Goal: Information Seeking & Learning: Learn about a topic

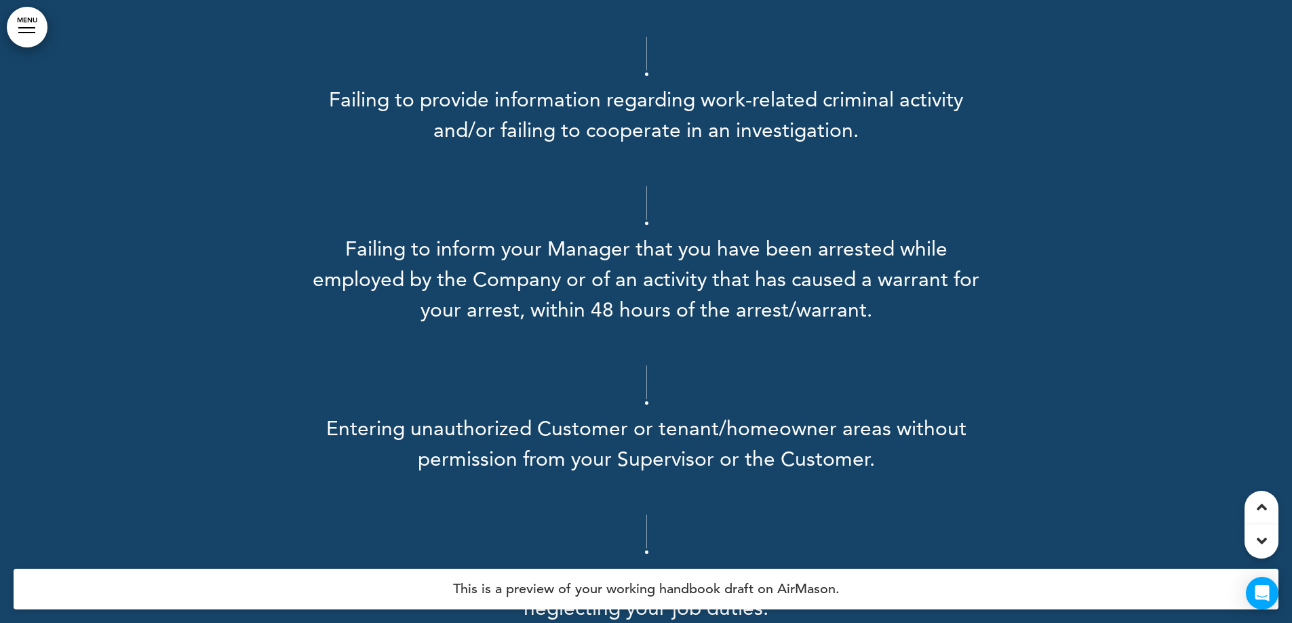
scroll to position [25156, 0]
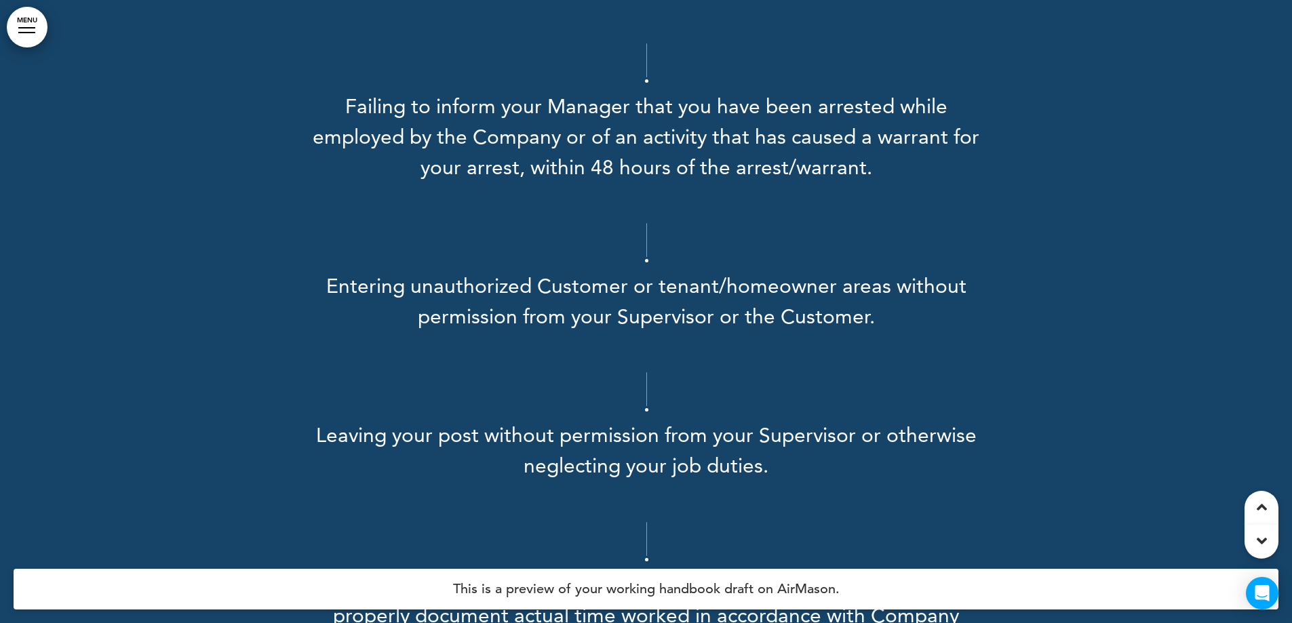
drag, startPoint x: 592, startPoint y: 252, endPoint x: 598, endPoint y: 239, distance: 14.9
click at [593, 213] on p at bounding box center [646, 201] width 678 height 24
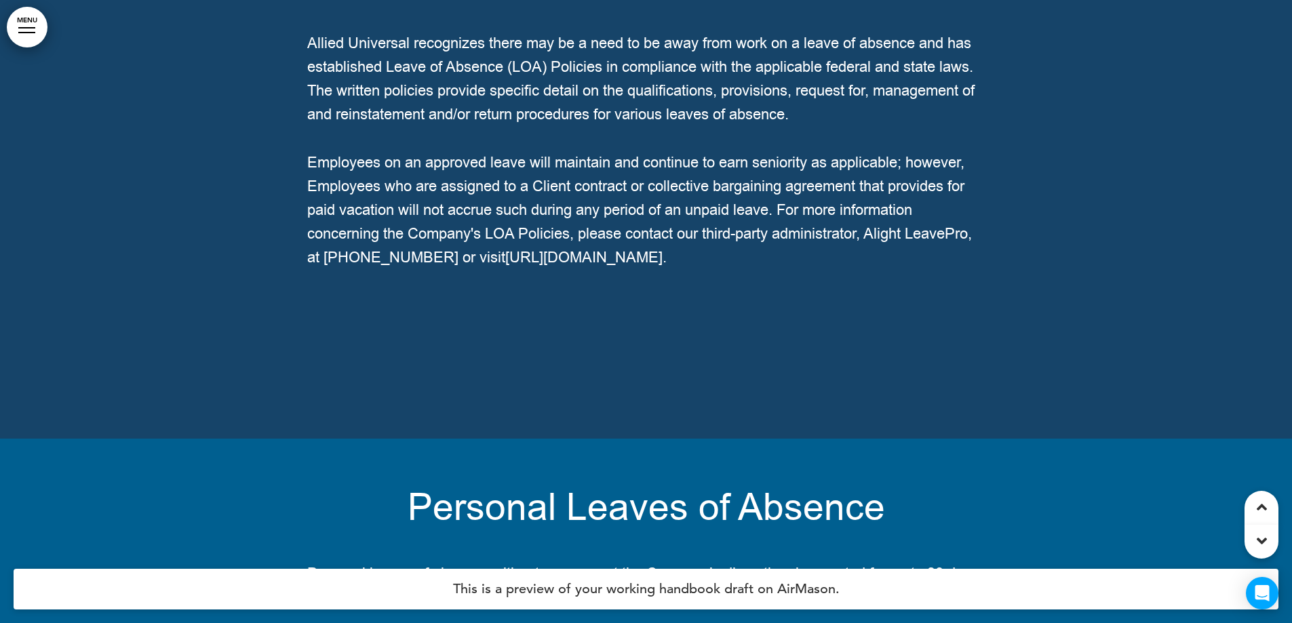
scroll to position [109919, 0]
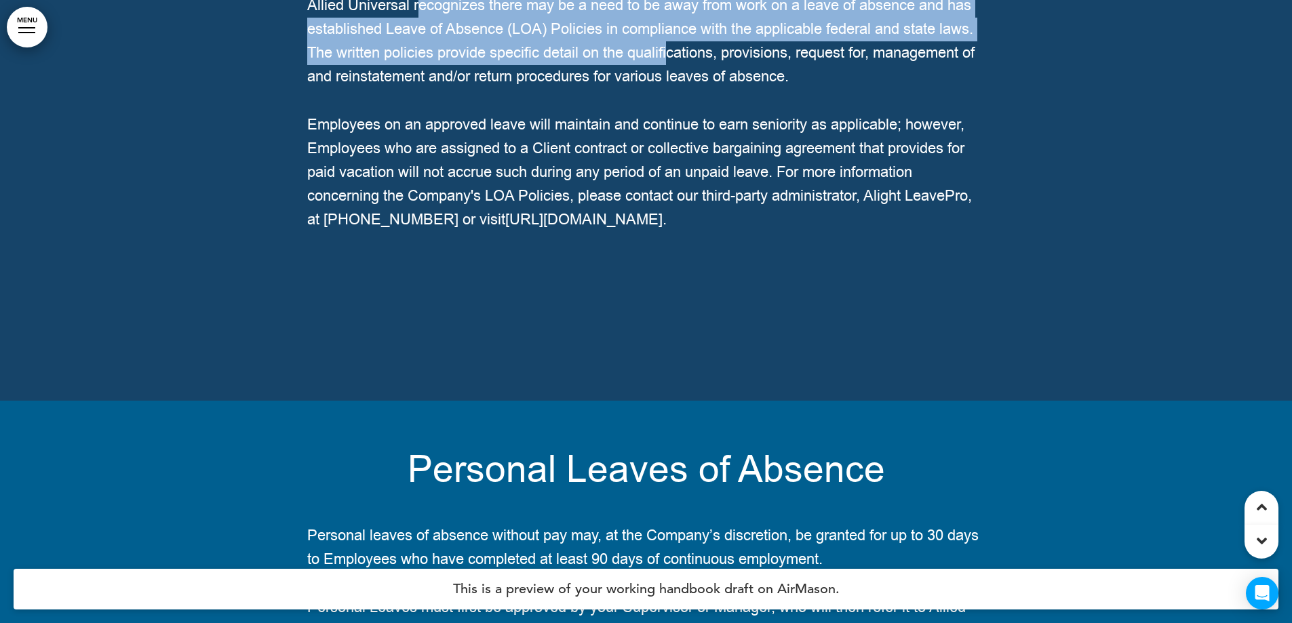
drag, startPoint x: 422, startPoint y: 228, endPoint x: 827, endPoint y: 281, distance: 409.1
click at [827, 87] on span "Allied Universal recognizes there may be a need to be away from work on a leave…" at bounding box center [640, 41] width 667 height 92
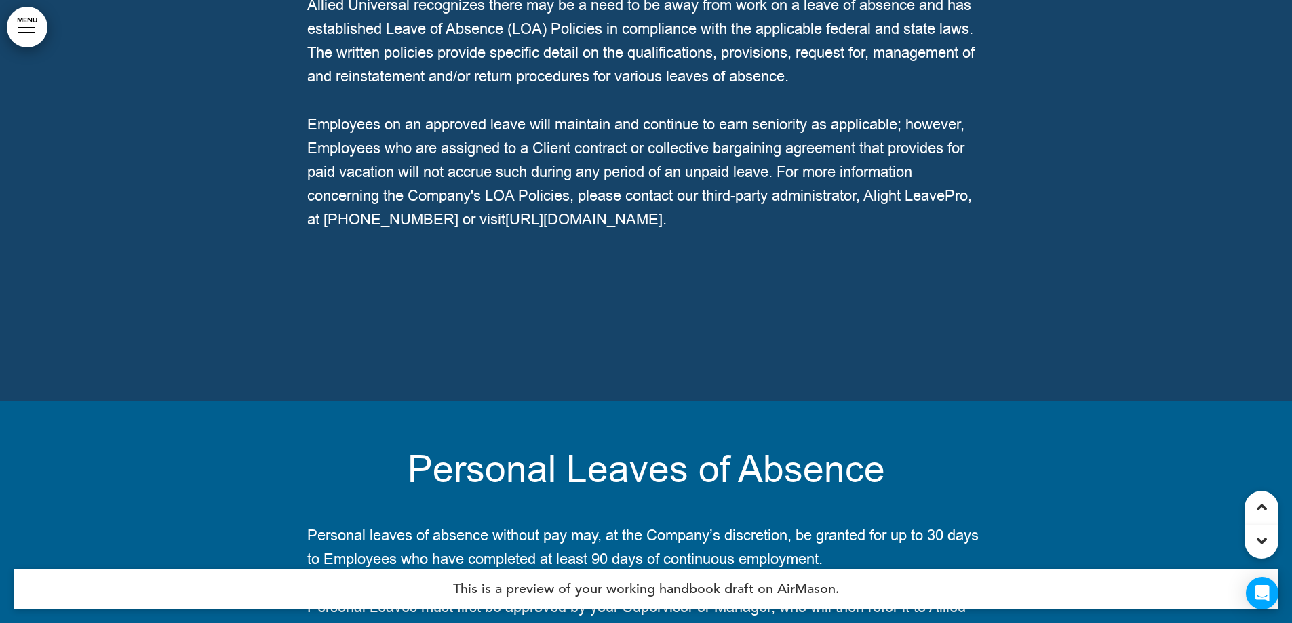
click at [827, 87] on span "Allied Universal recognizes there may be a need to be away from work on a leave…" at bounding box center [640, 41] width 667 height 92
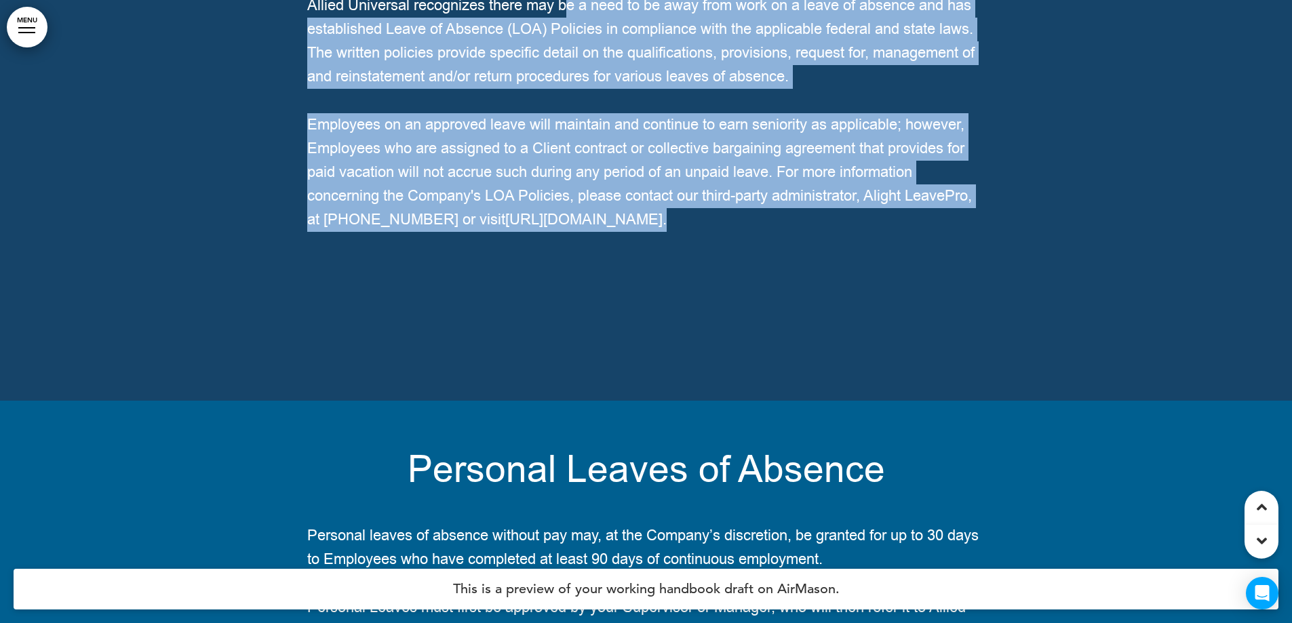
drag, startPoint x: 286, startPoint y: 216, endPoint x: 571, endPoint y: 239, distance: 286.4
click at [571, 239] on div "Leaves of Absence Allied Universal recognizes there may be a need to be away fr…" at bounding box center [646, 89] width 1292 height 623
click at [565, 90] on p "Allied Universal recognizes there may be a need to be away from work on a leave…" at bounding box center [646, 42] width 678 height 96
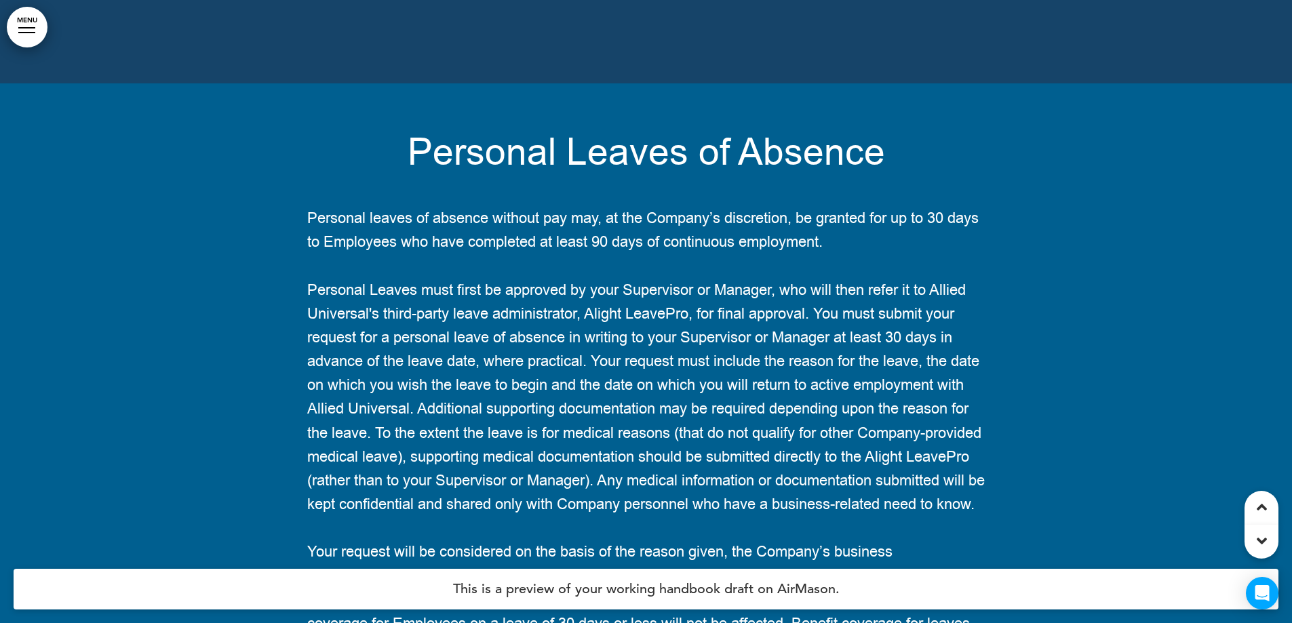
scroll to position [110326, 0]
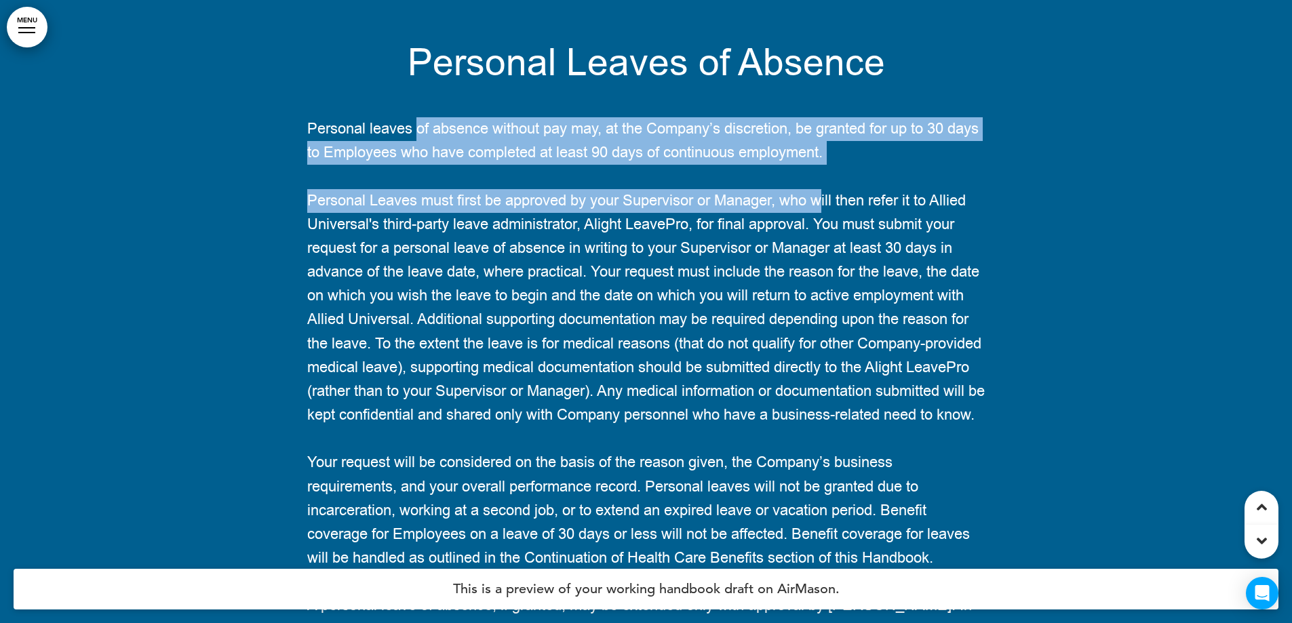
drag, startPoint x: 418, startPoint y: 350, endPoint x: 867, endPoint y: 393, distance: 450.4
click at [867, 394] on div "Personal Leaves of Absence Personal leaves of absence without pay may, at the C…" at bounding box center [646, 403] width 678 height 717
click at [867, 165] on p "Personal leaves of absence without pay may, at the Company’s discretion, be gra…" at bounding box center [646, 140] width 678 height 47
click at [920, 165] on p "Personal leaves of absence without pay may, at the Company’s discretion, be gra…" at bounding box center [646, 140] width 678 height 47
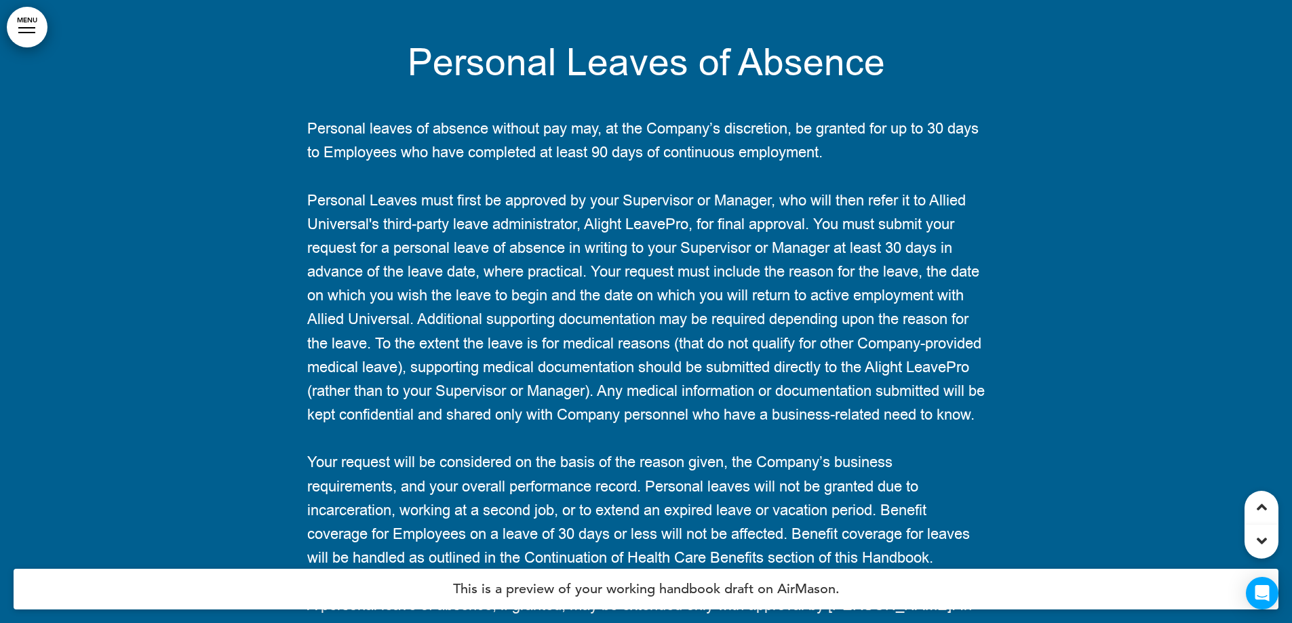
click at [987, 384] on div at bounding box center [646, 415] width 1292 height 842
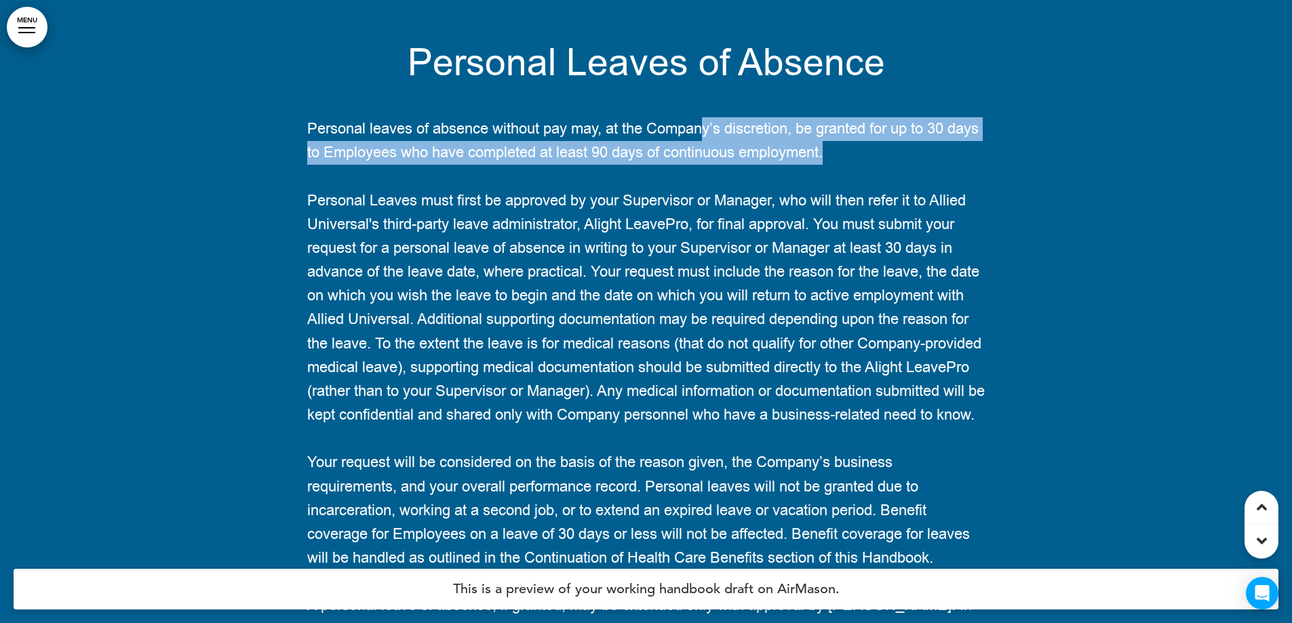
drag, startPoint x: 801, startPoint y: 353, endPoint x: 705, endPoint y: 336, distance: 97.1
click at [706, 336] on div "Personal Leaves of Absence Personal leaves of absence without pay may, at the C…" at bounding box center [646, 403] width 678 height 717
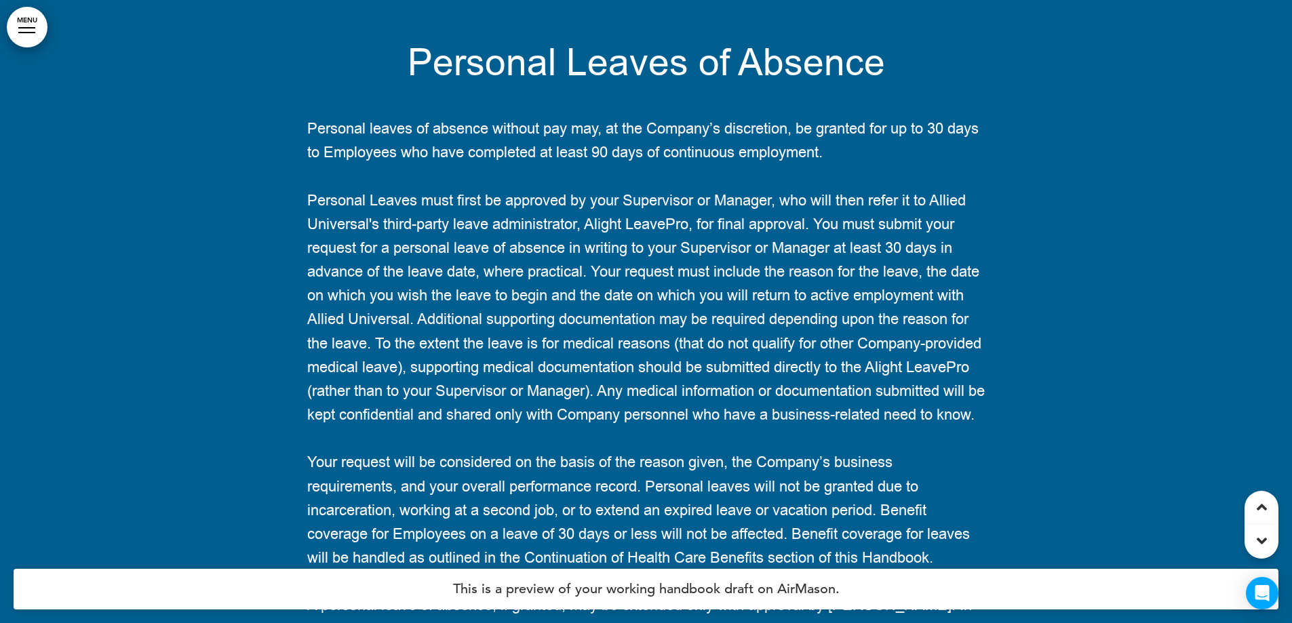
click at [656, 163] on span "Personal leaves of absence without pay may, at the Company’s discretion, be gra…" at bounding box center [642, 141] width 671 height 44
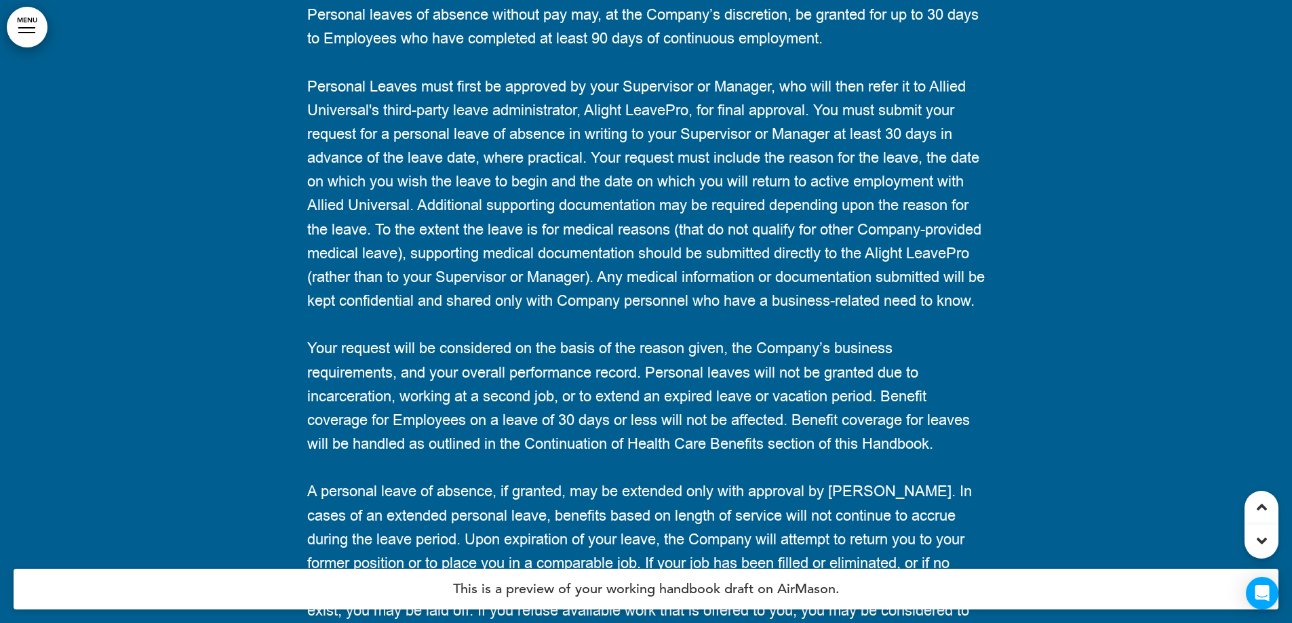
scroll to position [110665, 0]
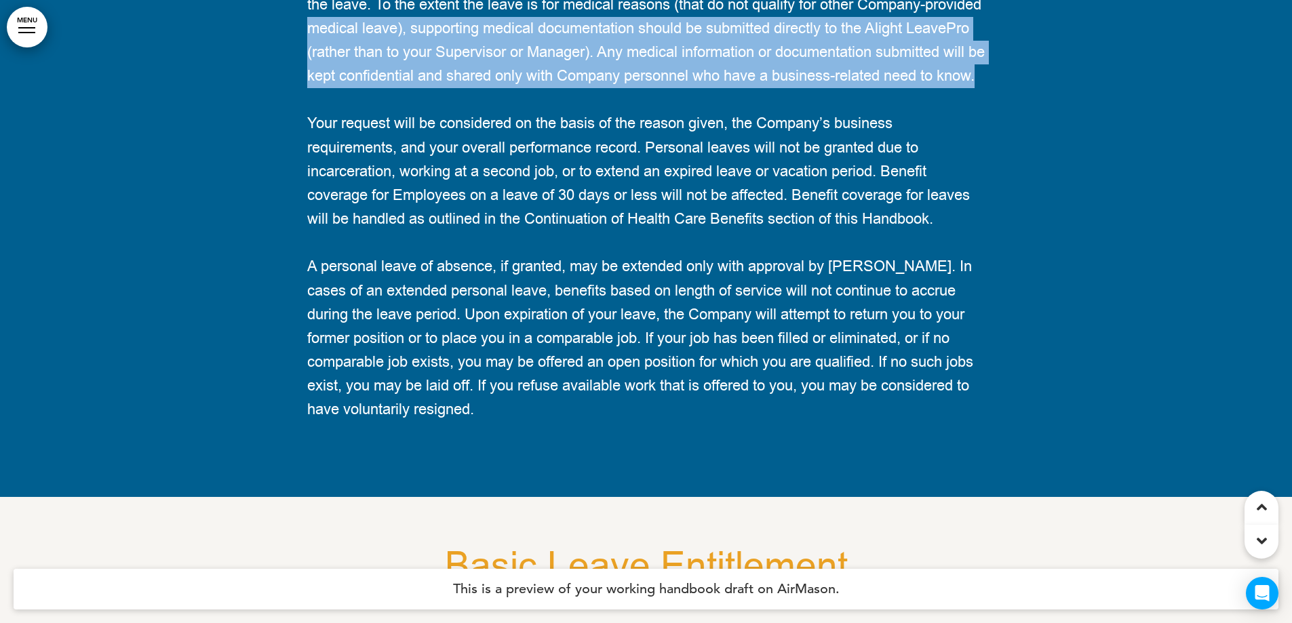
drag, startPoint x: 452, startPoint y: 262, endPoint x: 430, endPoint y: 254, distance: 24.1
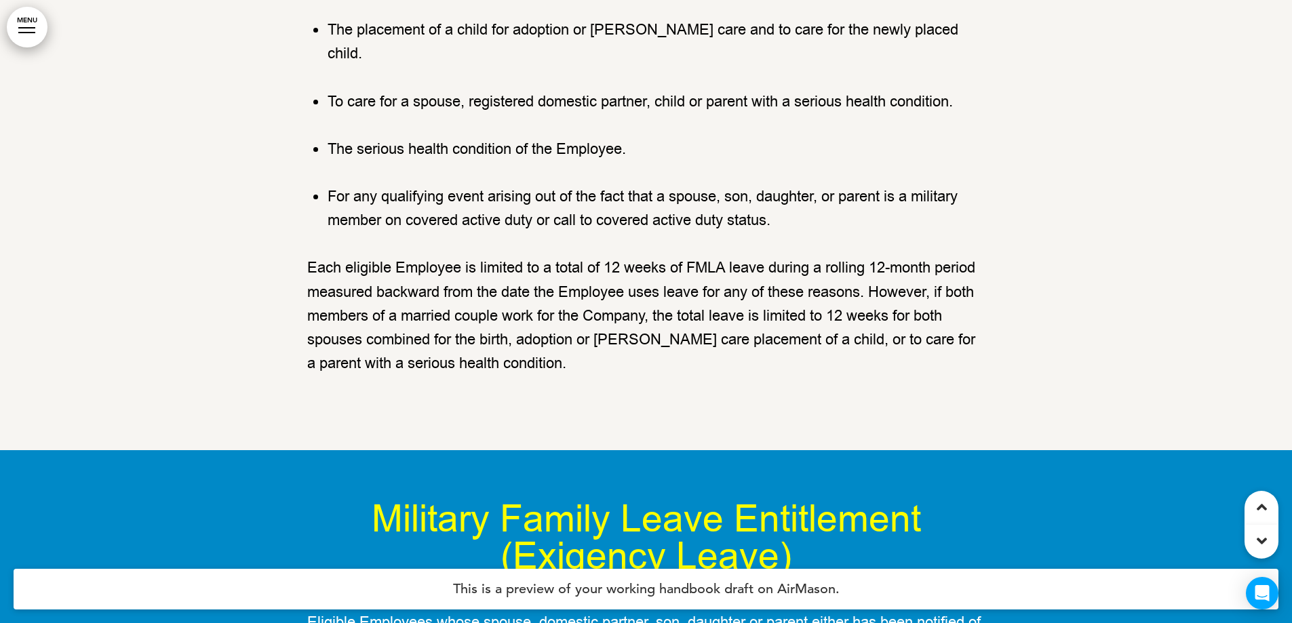
scroll to position [111411, 0]
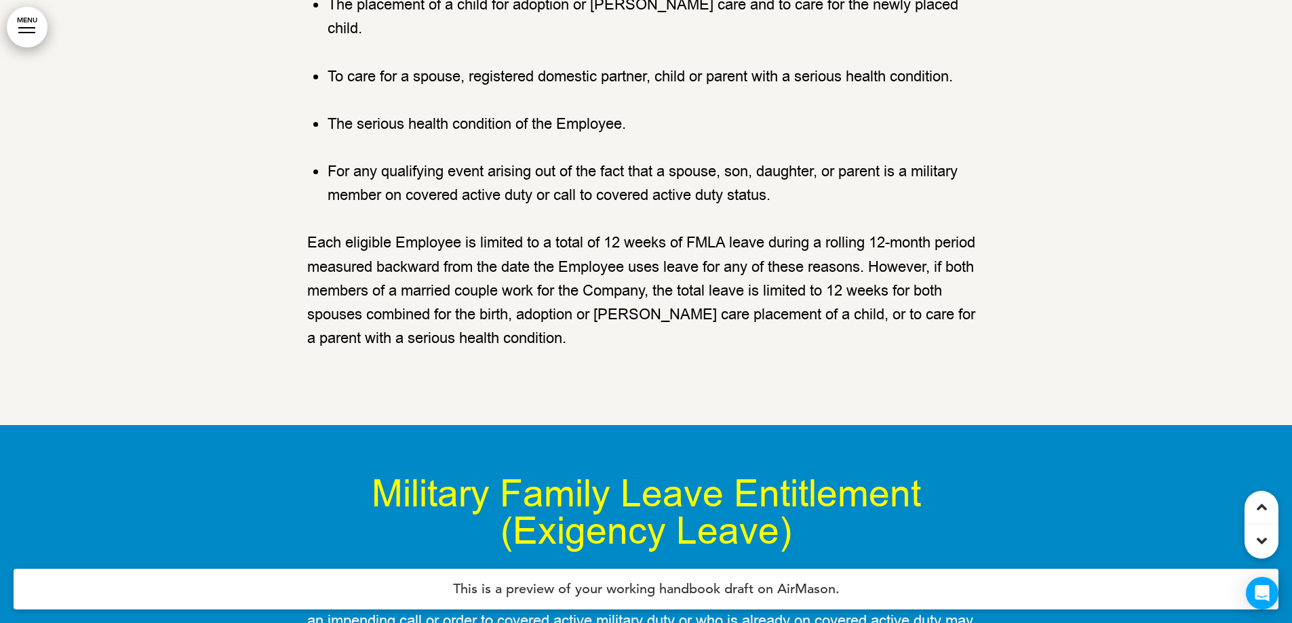
drag, startPoint x: 443, startPoint y: 57, endPoint x: 748, endPoint y: 75, distance: 305.7
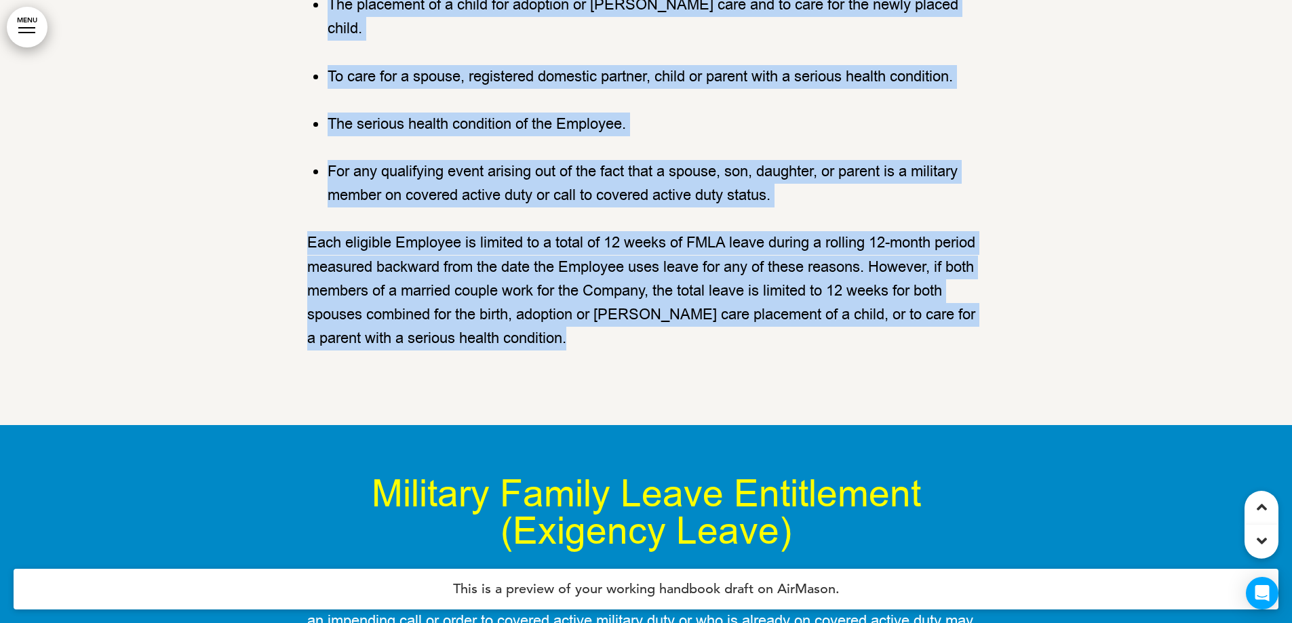
drag, startPoint x: 293, startPoint y: 130, endPoint x: 521, endPoint y: 165, distance: 230.6
click at [553, 177] on div "Basic Leave Entitlement FMLA requires covered employers to provide up to 12 wee…" at bounding box center [646, 88] width 1292 height 675
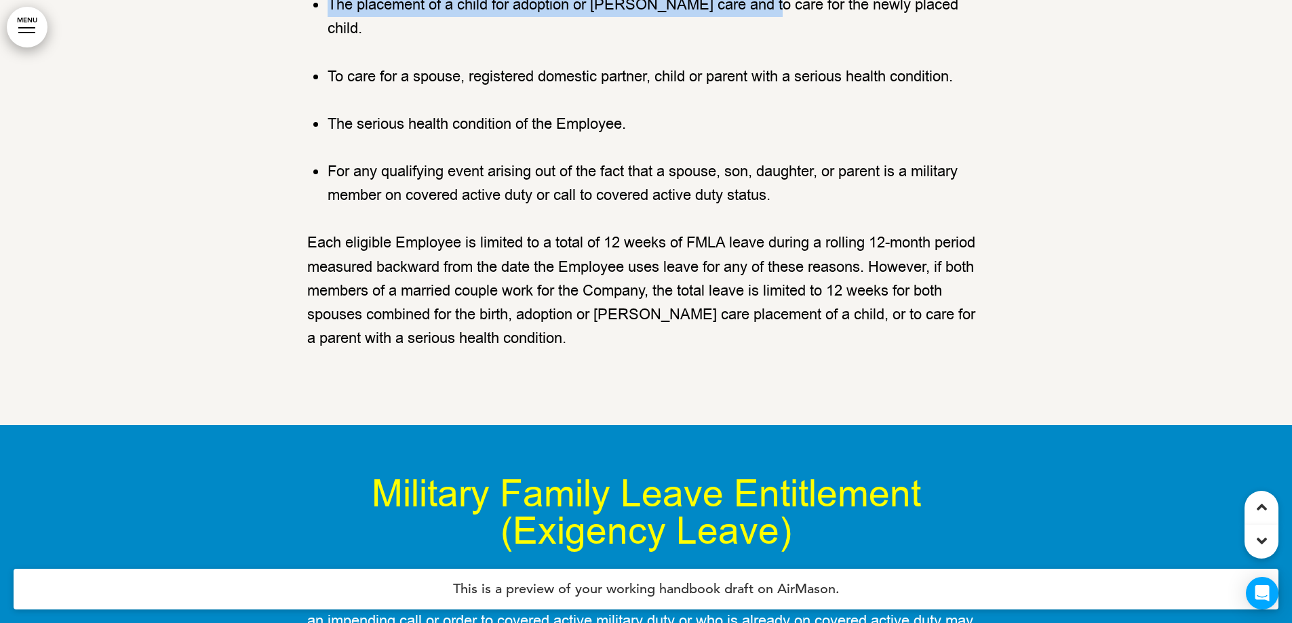
drag, startPoint x: 736, startPoint y: 212, endPoint x: 451, endPoint y: 148, distance: 292.0
click at [446, 143] on div "Basic Leave Entitlement FMLA requires covered employers to provide up to 12 wee…" at bounding box center [646, 76] width 678 height 549
click at [466, 185] on div "Basic Leave Entitlement FMLA requires covered employers to provide up to 12 wee…" at bounding box center [646, 76] width 678 height 549
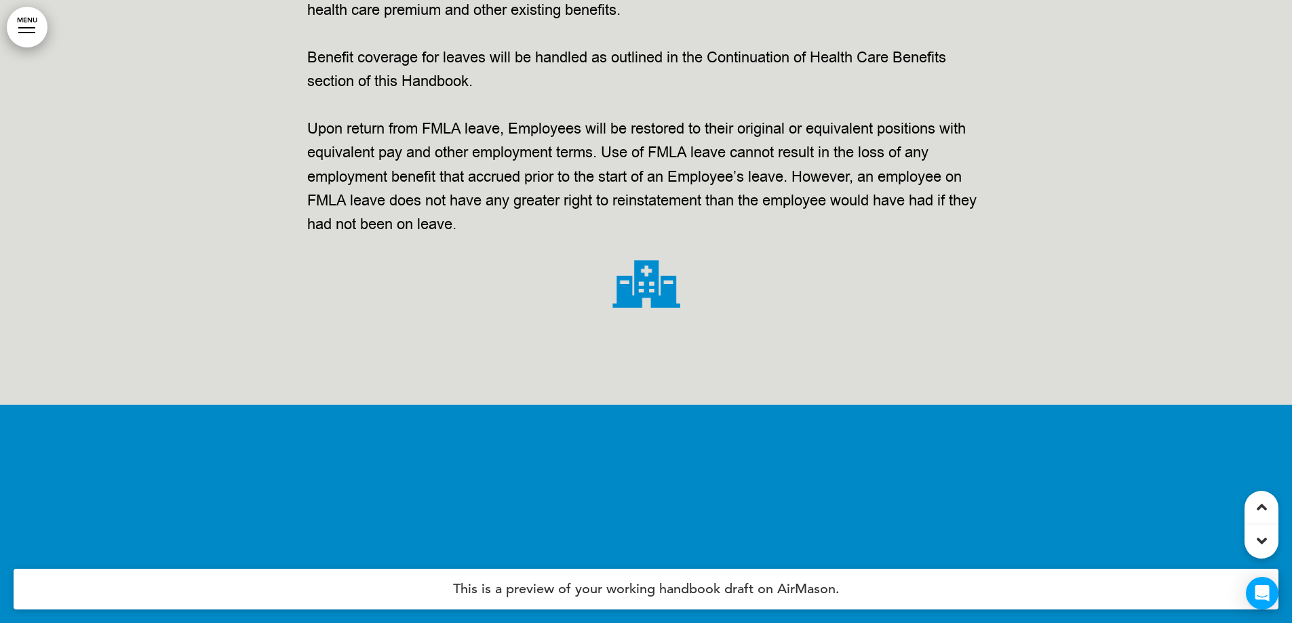
scroll to position [112767, 0]
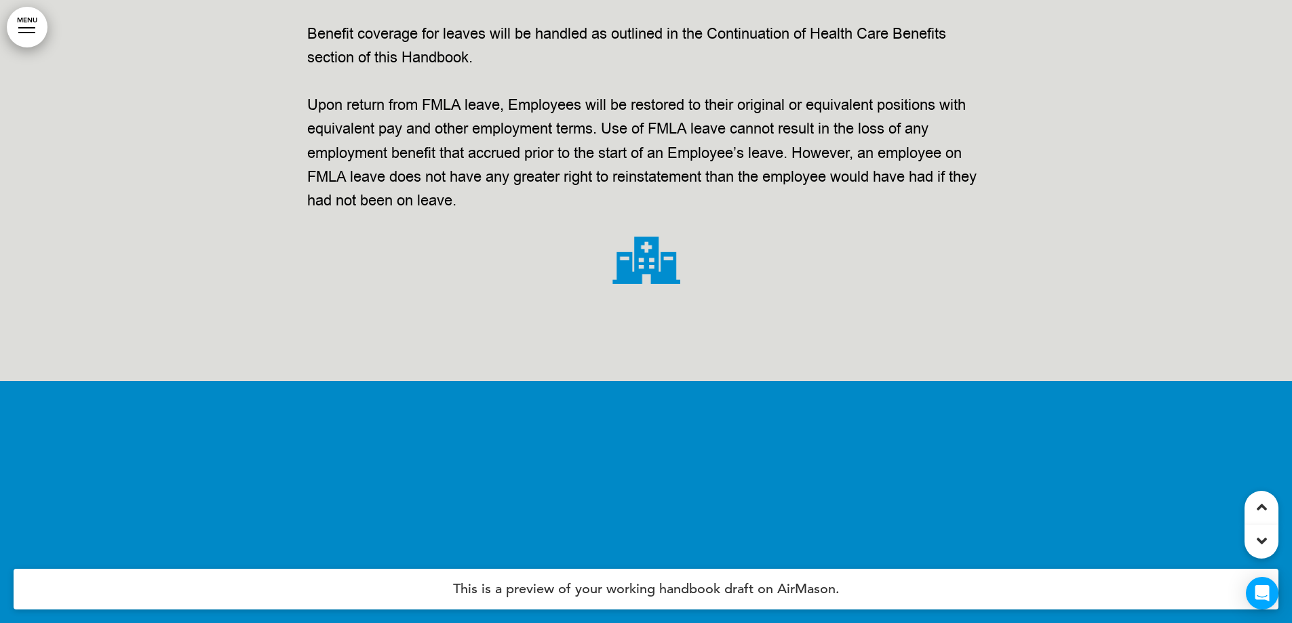
drag, startPoint x: 635, startPoint y: 158, endPoint x: 494, endPoint y: 201, distance: 146.9
drag, startPoint x: 559, startPoint y: 241, endPoint x: 566, endPoint y: 252, distance: 12.4
click at [559, 70] on p "Benefit coverage for leaves will be handled as outlined in the Continuation of …" at bounding box center [646, 45] width 678 height 47
click at [568, 70] on p "Benefit coverage for leaves will be handled as outlined in the Continuation of …" at bounding box center [646, 45] width 678 height 47
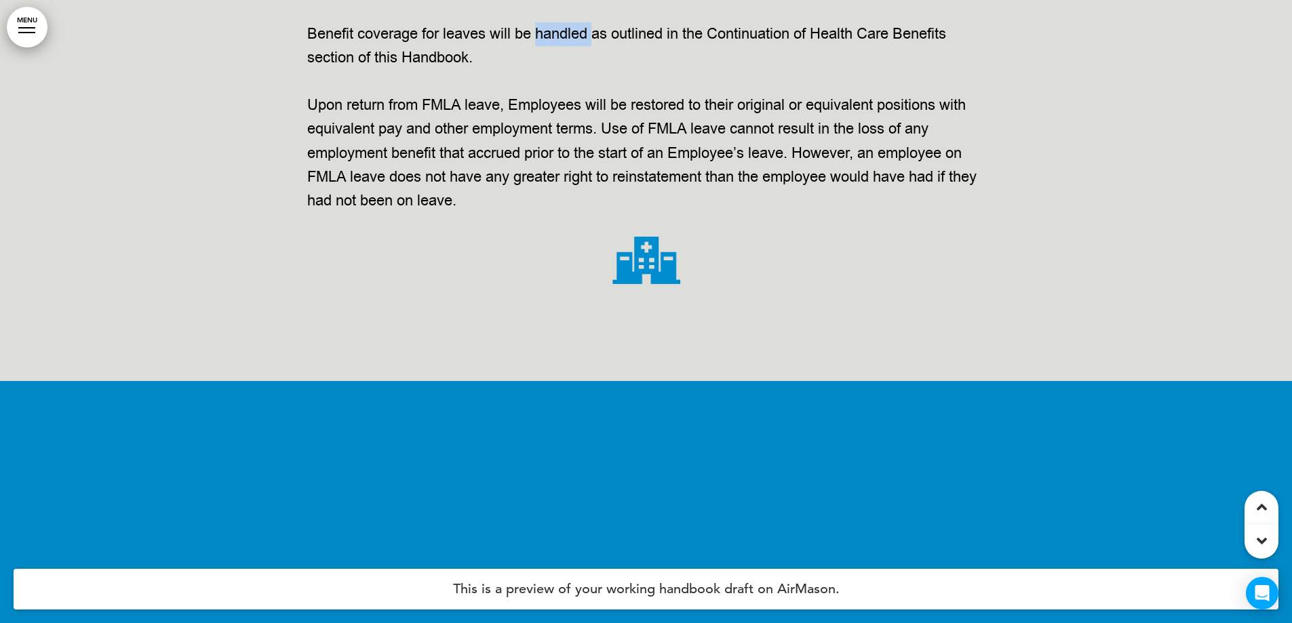
click at [568, 70] on p "Benefit coverage for leaves will be handled as outlined in the Continuation of …" at bounding box center [646, 45] width 678 height 47
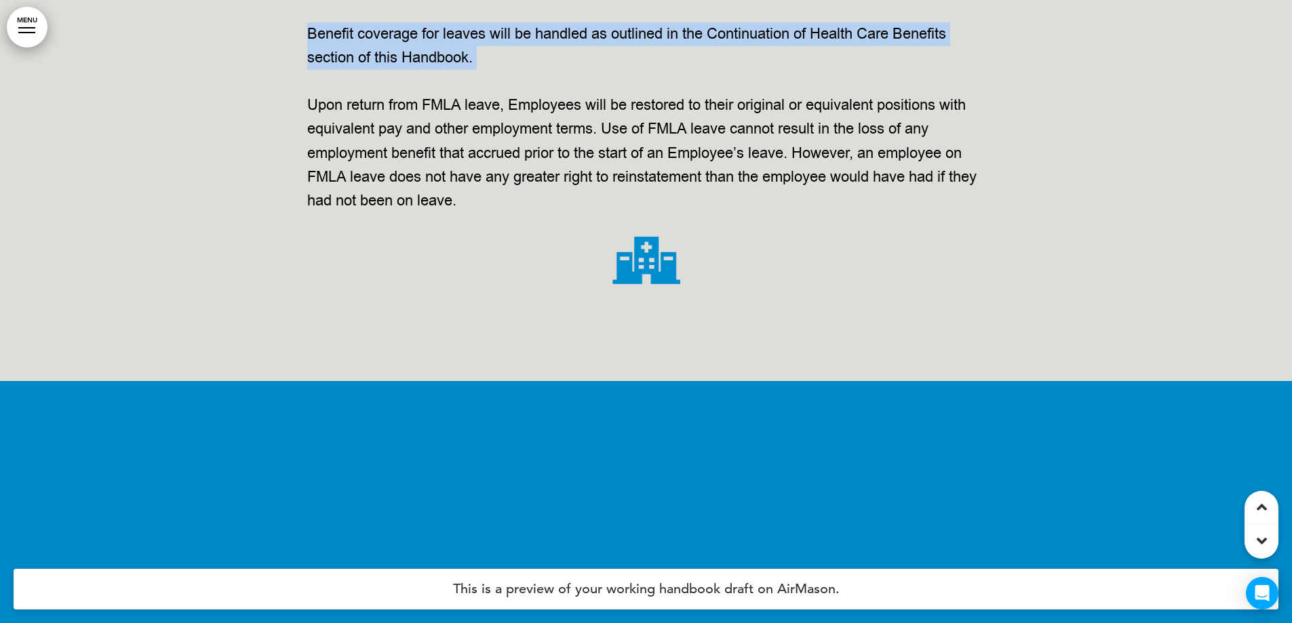
click at [568, 70] on p "Benefit coverage for leaves will be handled as outlined in the Continuation of …" at bounding box center [646, 45] width 678 height 47
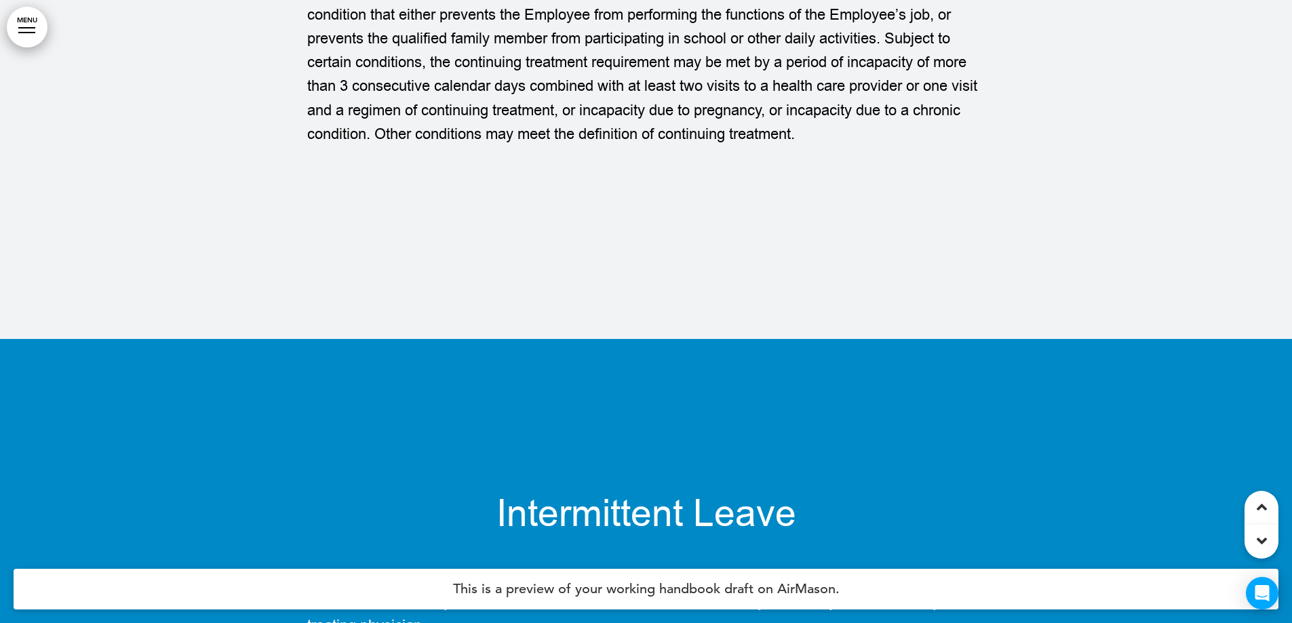
scroll to position [114598, 0]
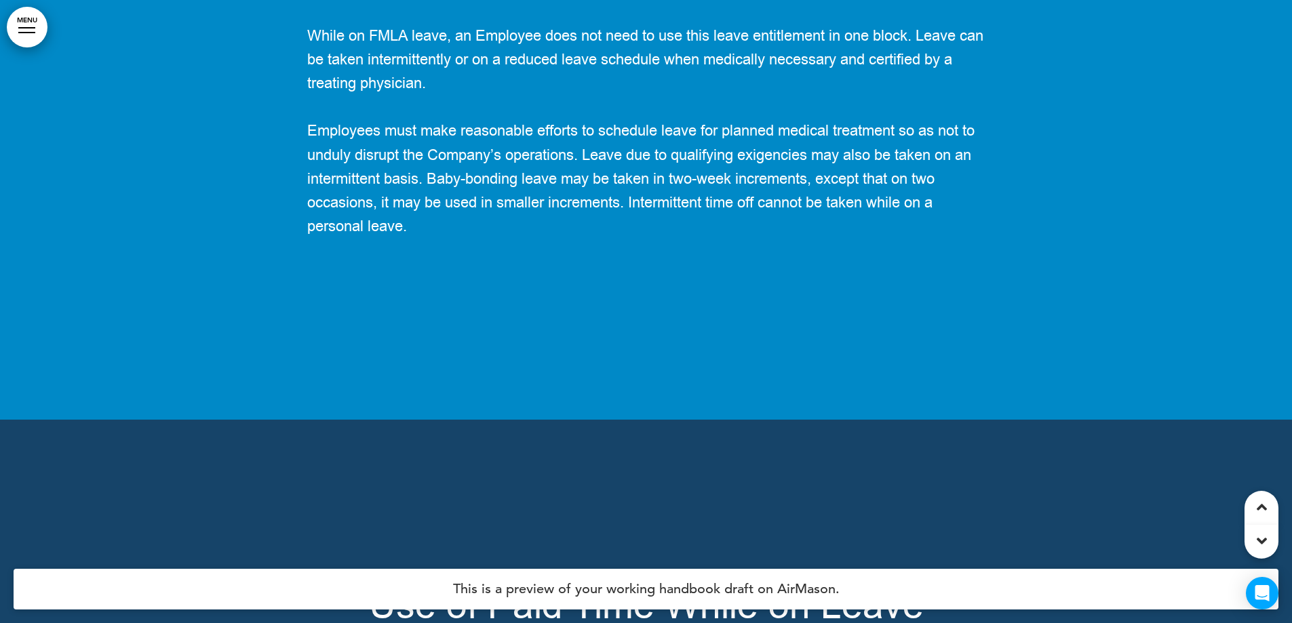
click at [486, 94] on span "While on FMLA leave, an Employee does not need to use this leave entitlement in…" at bounding box center [645, 60] width 676 height 68
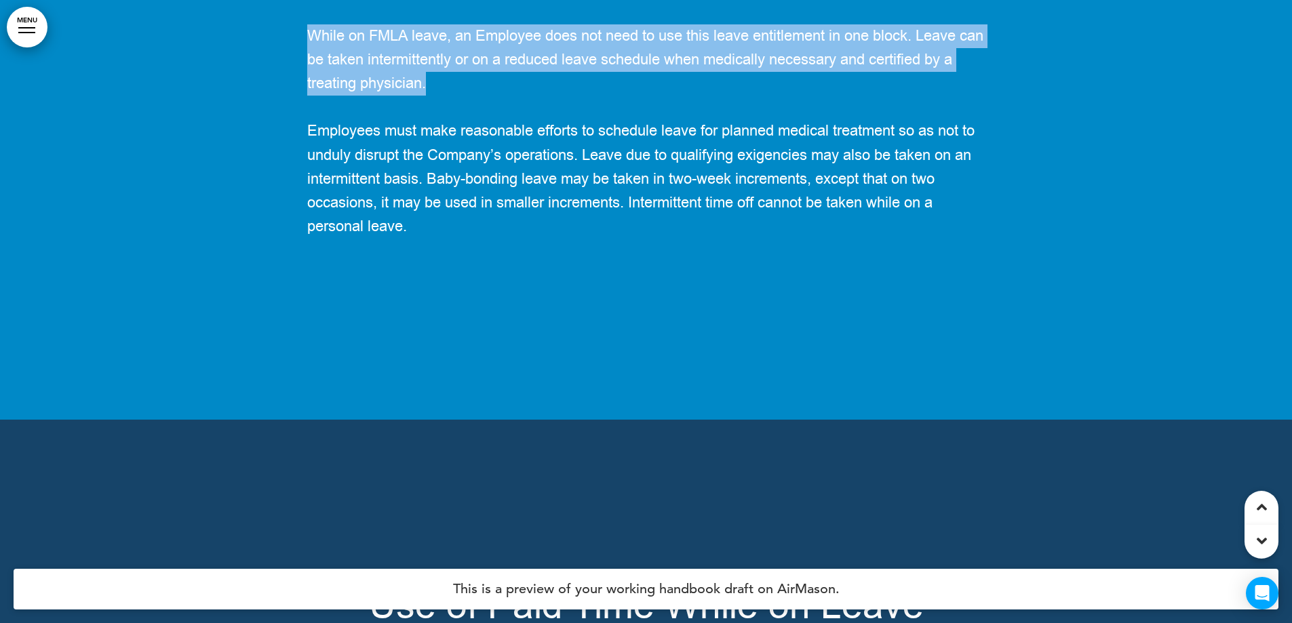
click at [486, 94] on span "While on FMLA leave, an Employee does not need to use this leave entitlement in…" at bounding box center [645, 60] width 676 height 68
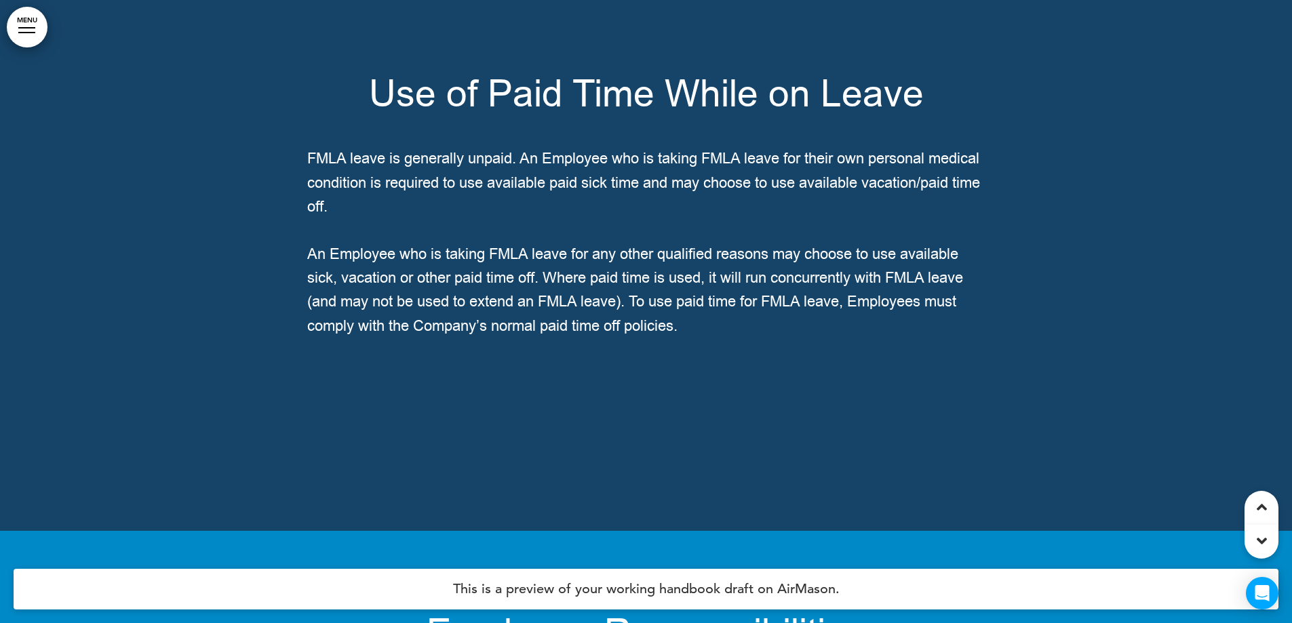
scroll to position [115141, 0]
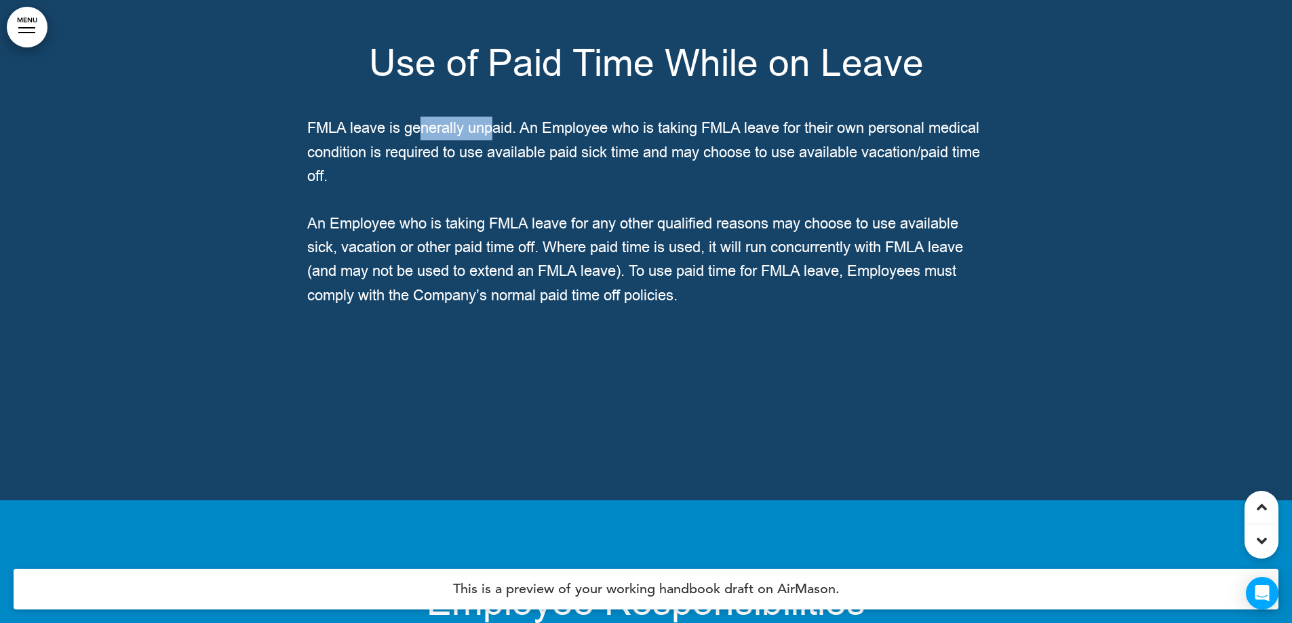
drag, startPoint x: 423, startPoint y: 340, endPoint x: 494, endPoint y: 351, distance: 72.0
click at [494, 186] on span "FMLA leave is generally unpaid. An Employee who is taking FMLA leave for their …" at bounding box center [643, 152] width 673 height 68
click at [483, 186] on span "FMLA leave is generally unpaid. An Employee who is taking FMLA leave for their …" at bounding box center [643, 152] width 673 height 68
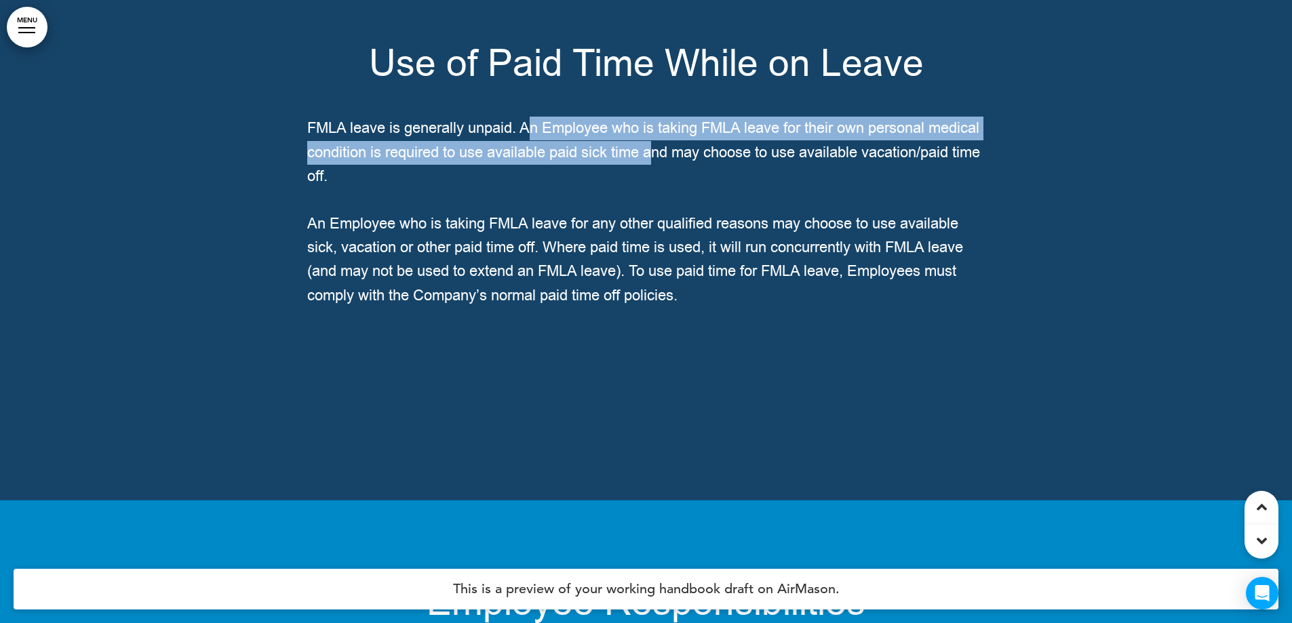
drag, startPoint x: 530, startPoint y: 345, endPoint x: 711, endPoint y: 384, distance: 184.6
click at [711, 189] on p "FMLA leave is generally unpaid. An Employee who is taking FMLA leave for their …" at bounding box center [646, 153] width 678 height 72
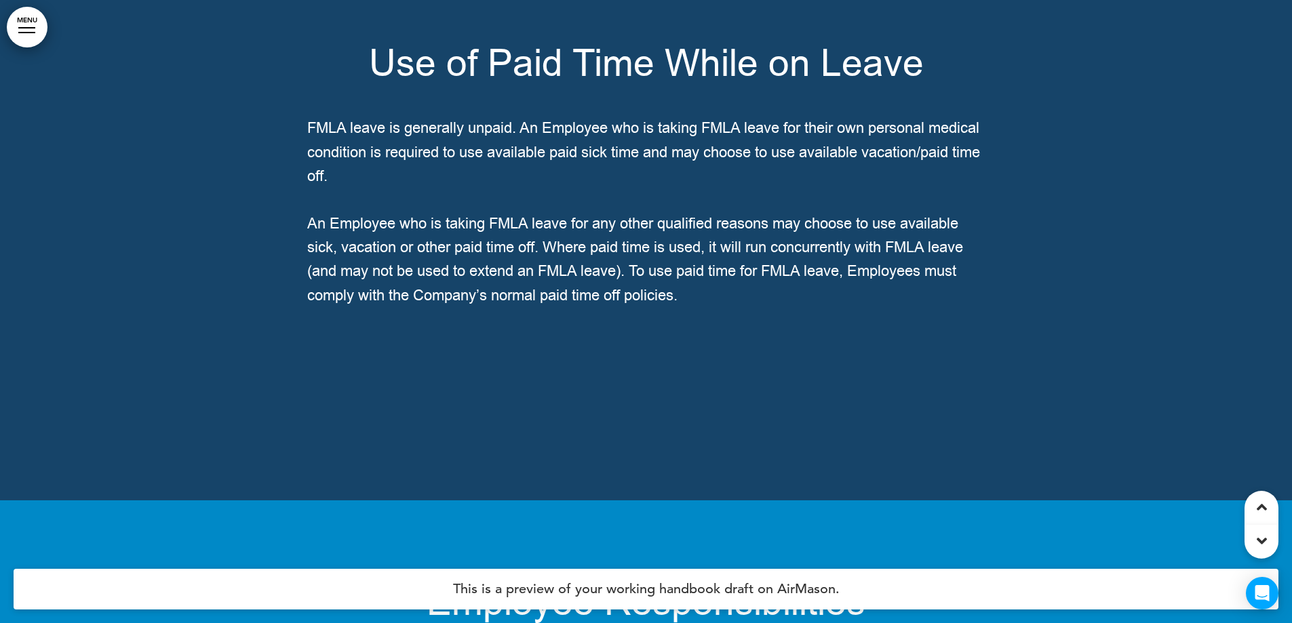
click at [705, 189] on p "FMLA leave is generally unpaid. An Employee who is taking FMLA leave for their …" at bounding box center [646, 153] width 678 height 72
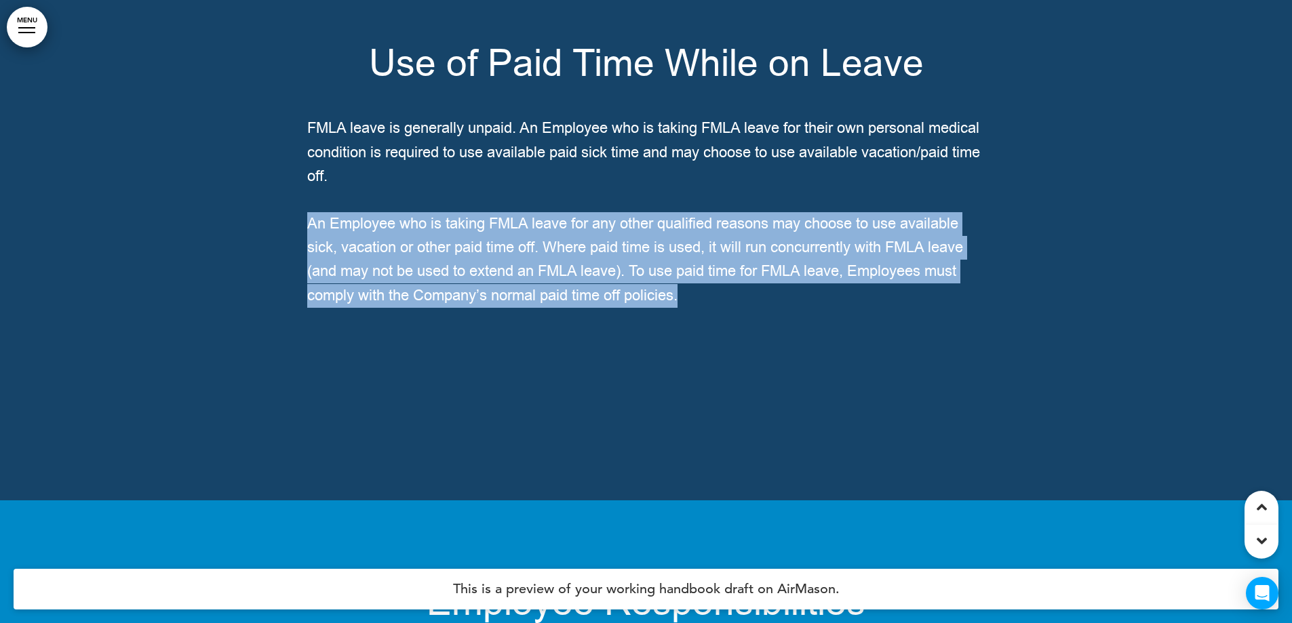
drag, startPoint x: 740, startPoint y: 392, endPoint x: 270, endPoint y: 349, distance: 471.9
click at [267, 350] on div "Use of Paid Time While on Leave FMLA leave is generally unpaid. An Employee who…" at bounding box center [646, 188] width 1292 height 623
click at [493, 189] on p "FMLA leave is generally unpaid. An Employee who is taking FMLA leave for their …" at bounding box center [646, 153] width 678 height 72
click at [483, 189] on p "FMLA leave is generally unpaid. An Employee who is taking FMLA leave for their …" at bounding box center [646, 153] width 678 height 72
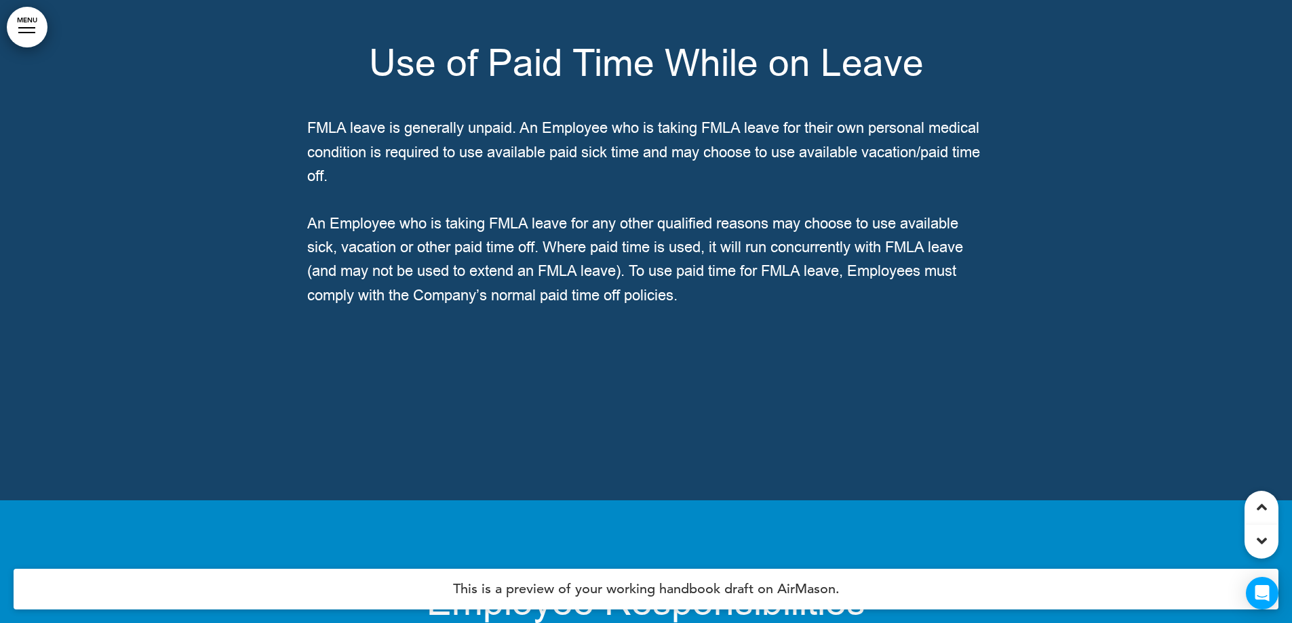
click at [659, 306] on span "An Employee who is taking FMLA leave for any other qualified reasons may choose…" at bounding box center [635, 260] width 656 height 92
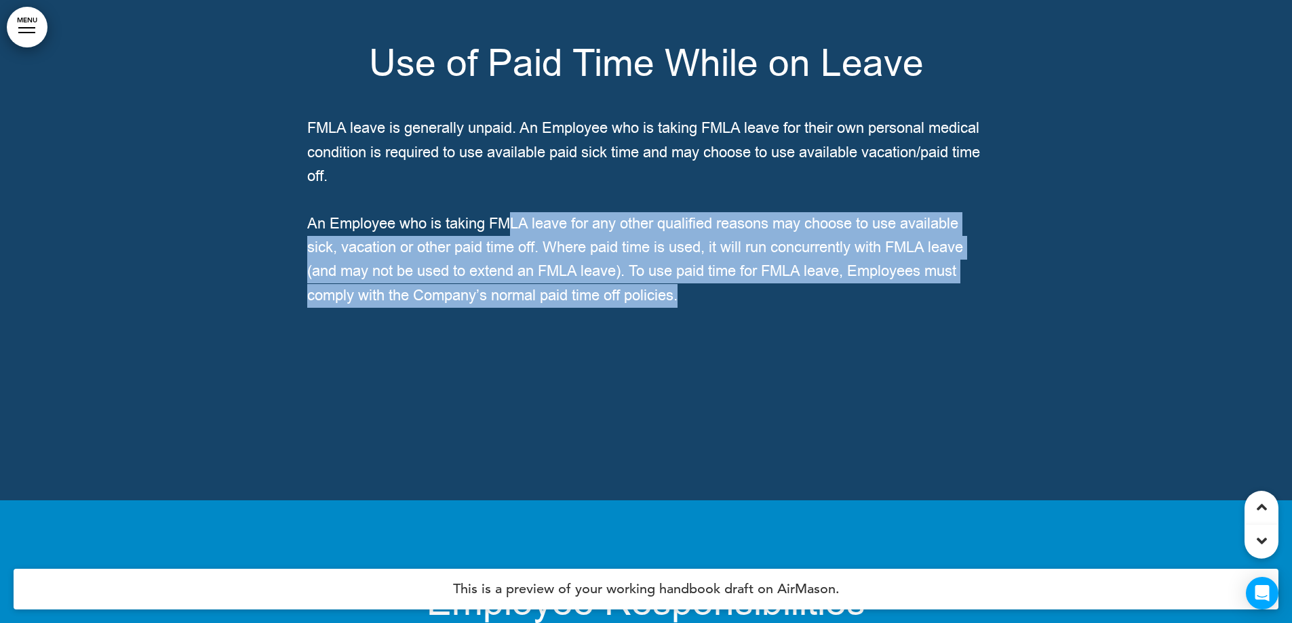
drag, startPoint x: 688, startPoint y: 509, endPoint x: 520, endPoint y: 441, distance: 181.6
click at [519, 308] on p "An Employee who is taking FMLA leave for any other qualified reasons may choose…" at bounding box center [646, 260] width 678 height 96
click at [520, 306] on span "An Employee who is taking FMLA leave for any other qualified reasons may choose…" at bounding box center [635, 260] width 656 height 92
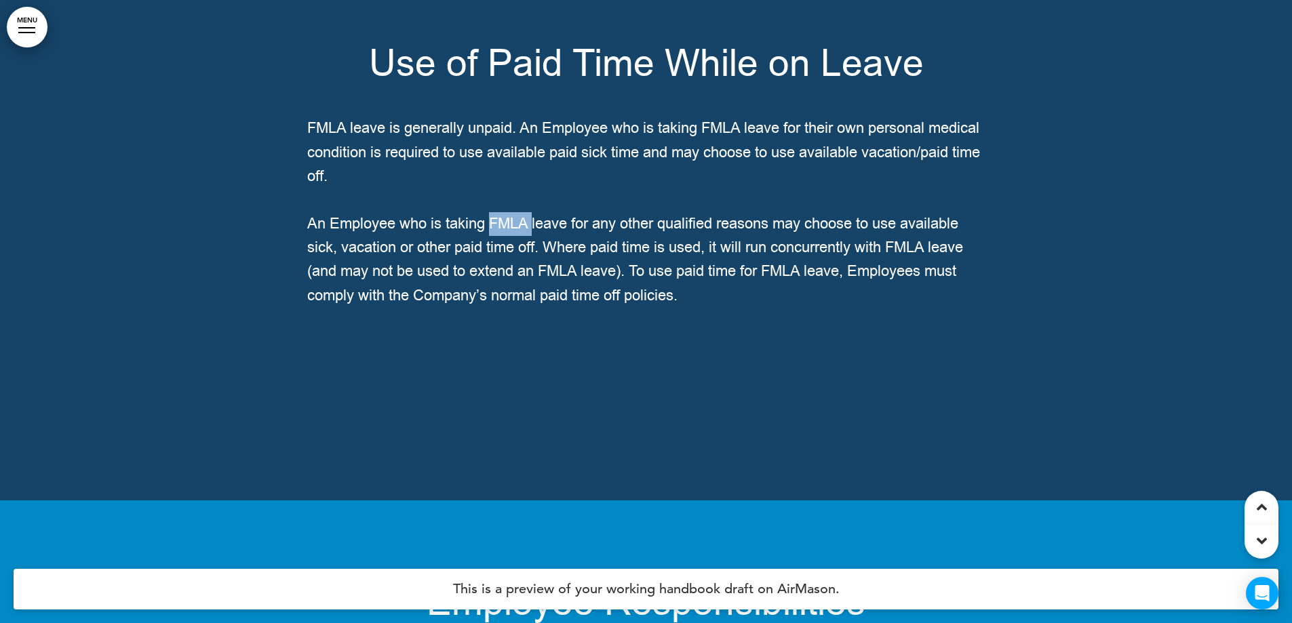
click at [521, 306] on span "An Employee who is taking FMLA leave for any other qualified reasons may choose…" at bounding box center [635, 260] width 656 height 92
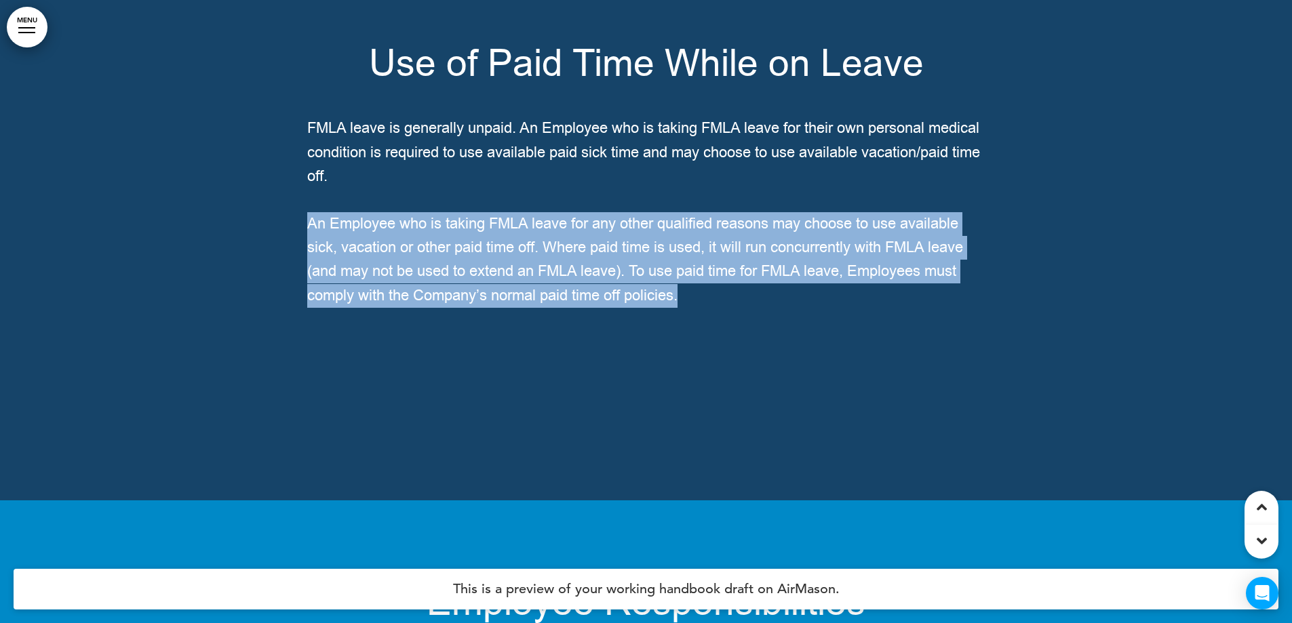
click at [521, 306] on span "An Employee who is taking FMLA leave for any other qualified reasons may choose…" at bounding box center [635, 260] width 656 height 92
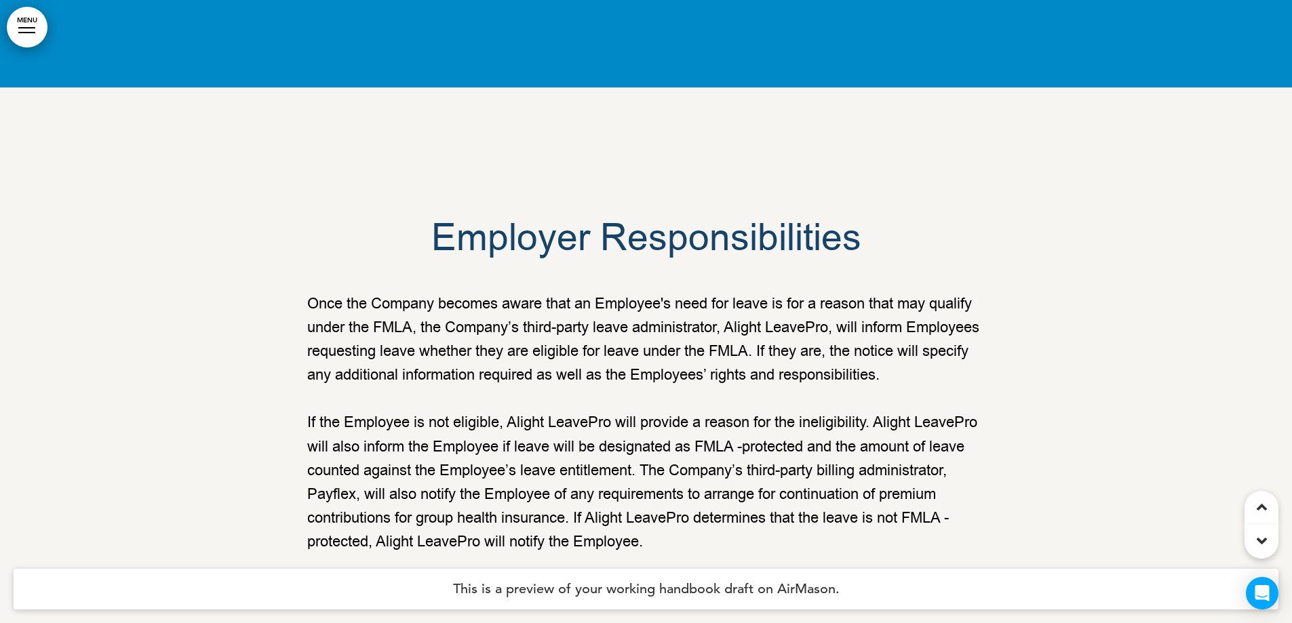
scroll to position [116429, 0]
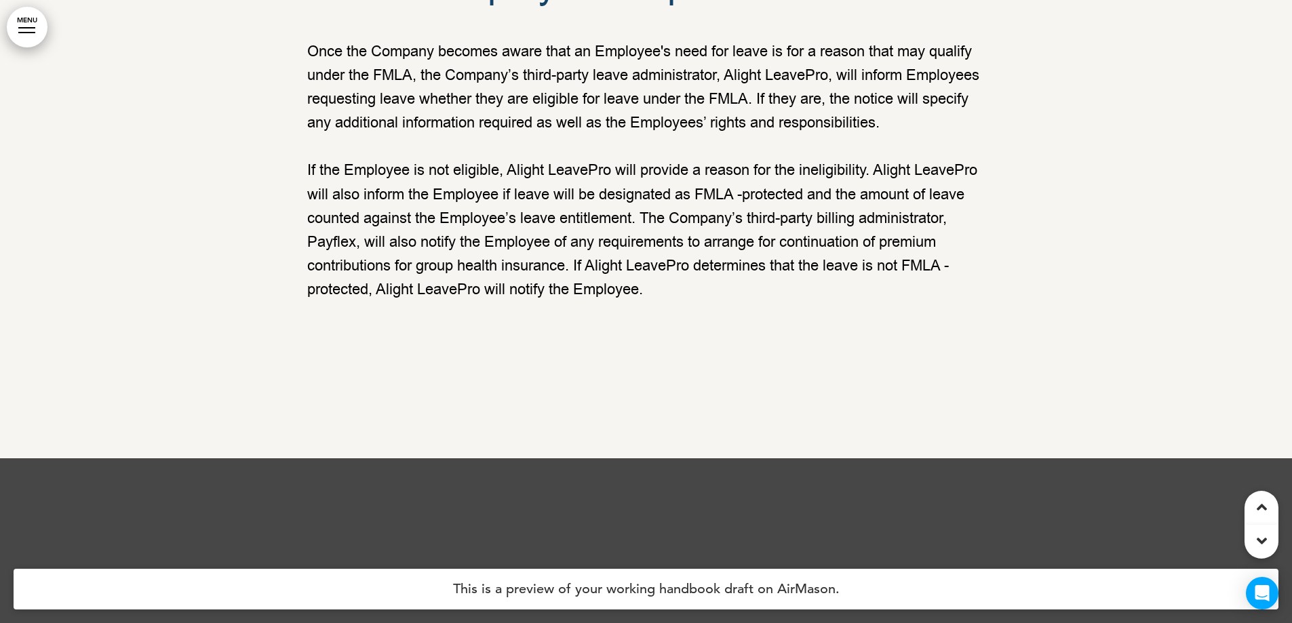
click at [537, 136] on p "Once the Company becomes aware that an Employee's need for leave is for a reaso…" at bounding box center [646, 88] width 678 height 96
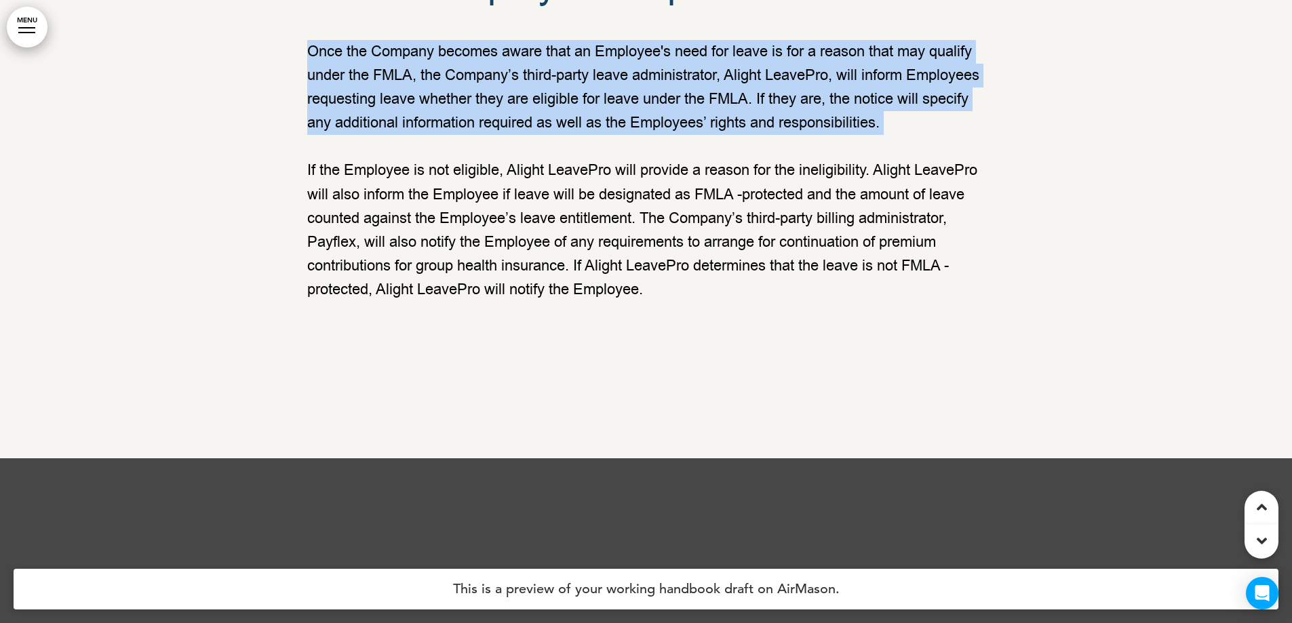
click at [537, 136] on p "Once the Company becomes aware that an Employee's need for leave is for a reaso…" at bounding box center [646, 88] width 678 height 96
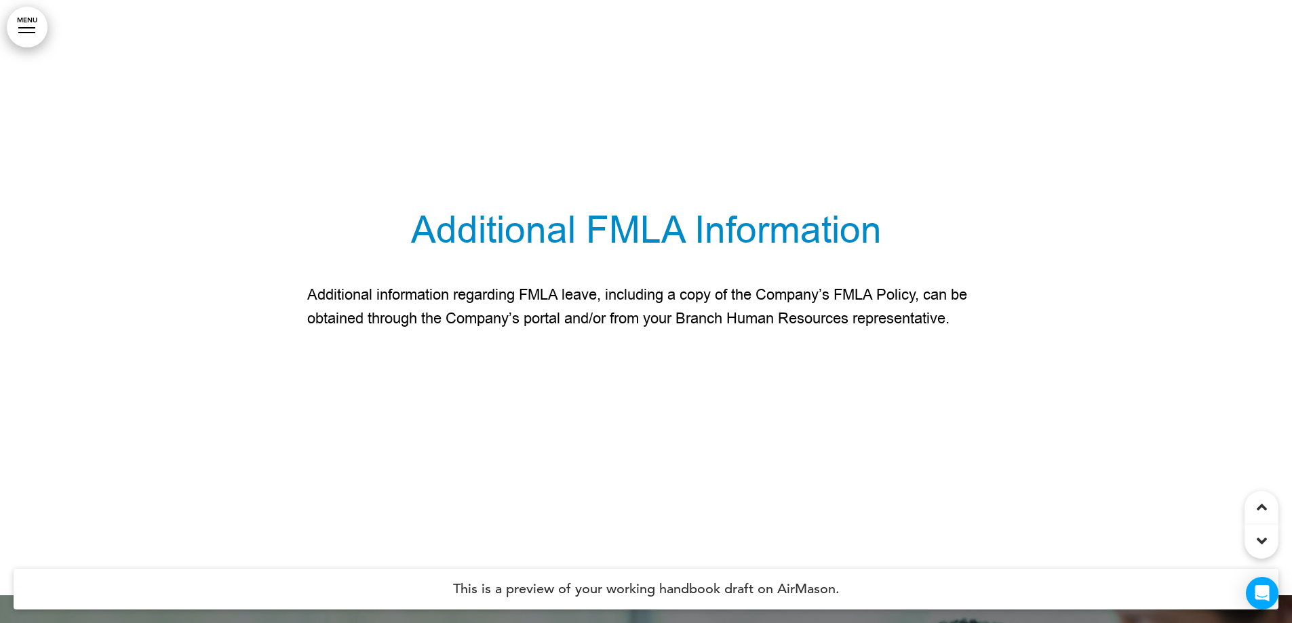
scroll to position [118328, 0]
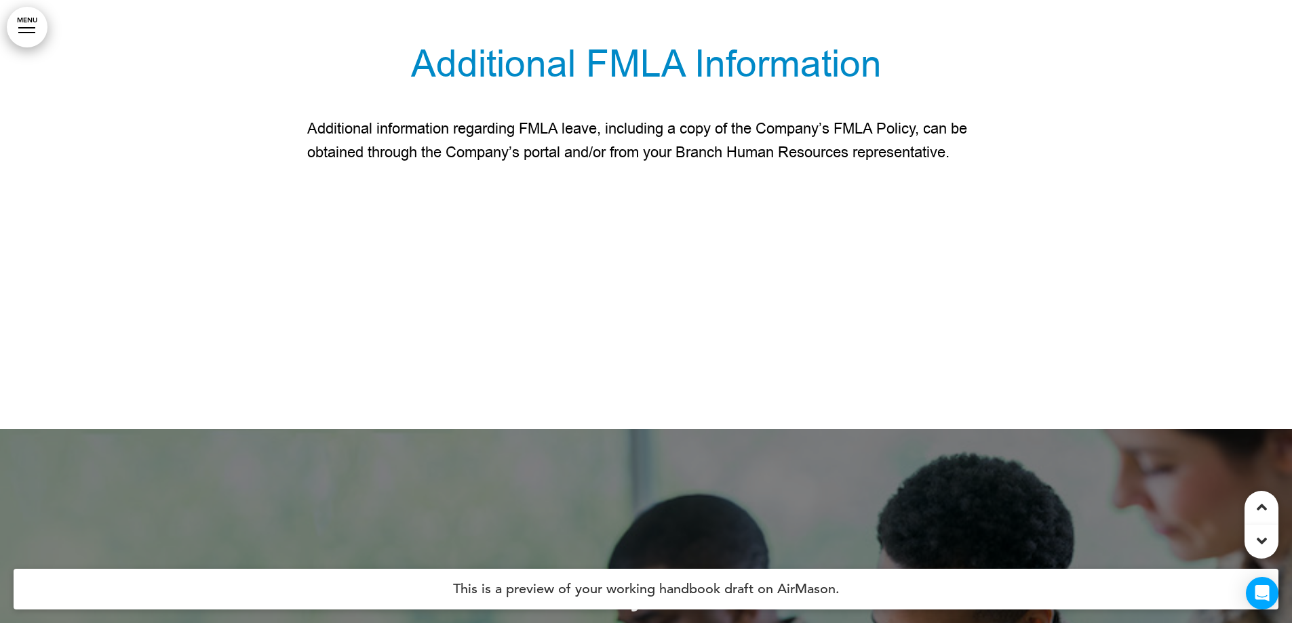
click at [555, 165] on p "Additional information regarding FMLA leave, including a copy of the Company’s …" at bounding box center [646, 140] width 678 height 47
click at [556, 165] on p "Additional information regarding FMLA leave, including a copy of the Company’s …" at bounding box center [646, 140] width 678 height 47
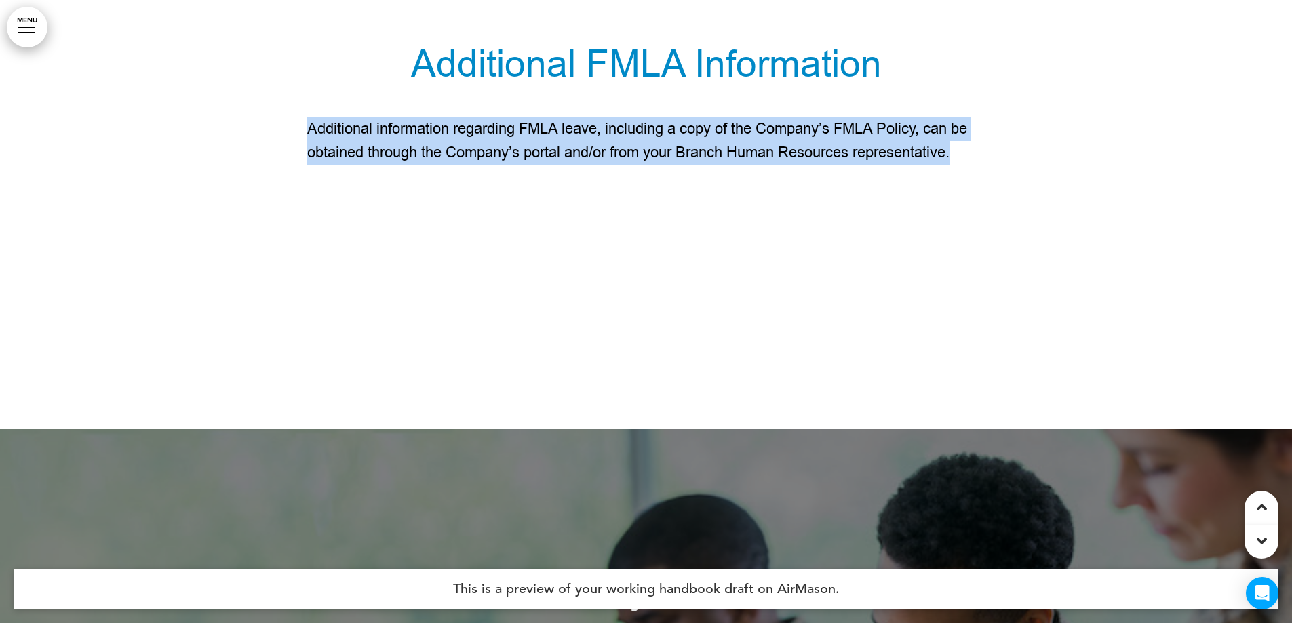
click at [556, 165] on p "Additional information regarding FMLA leave, including a copy of the Company’s …" at bounding box center [646, 140] width 678 height 47
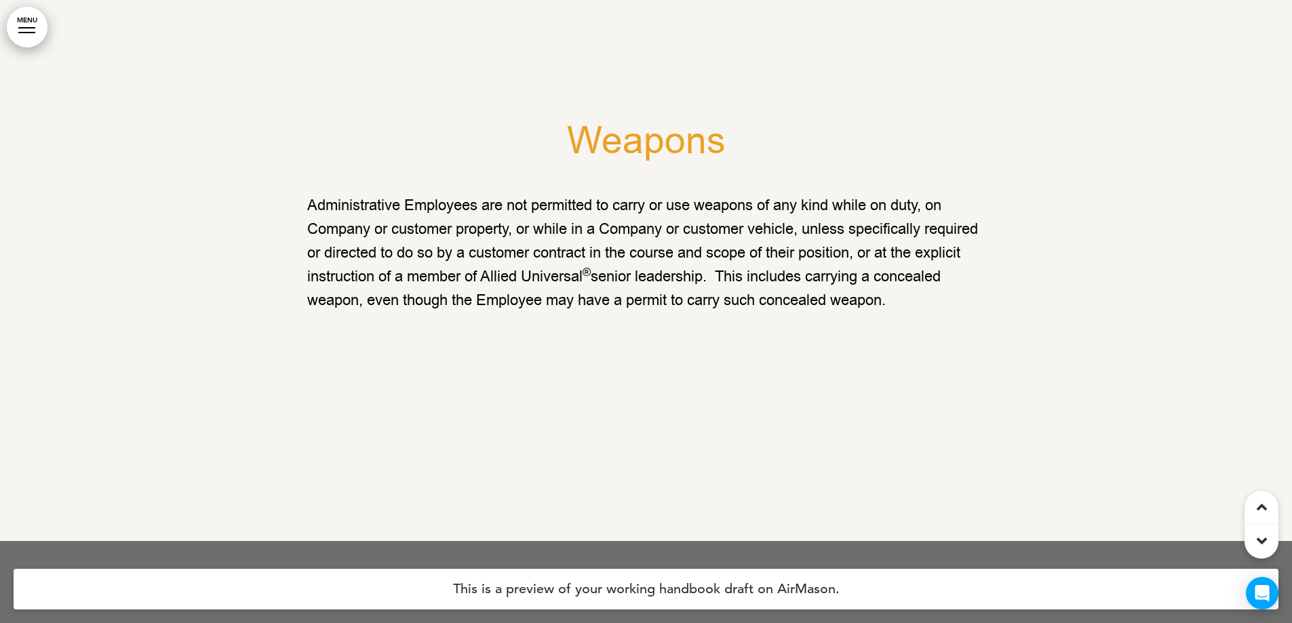
scroll to position [125381, 0]
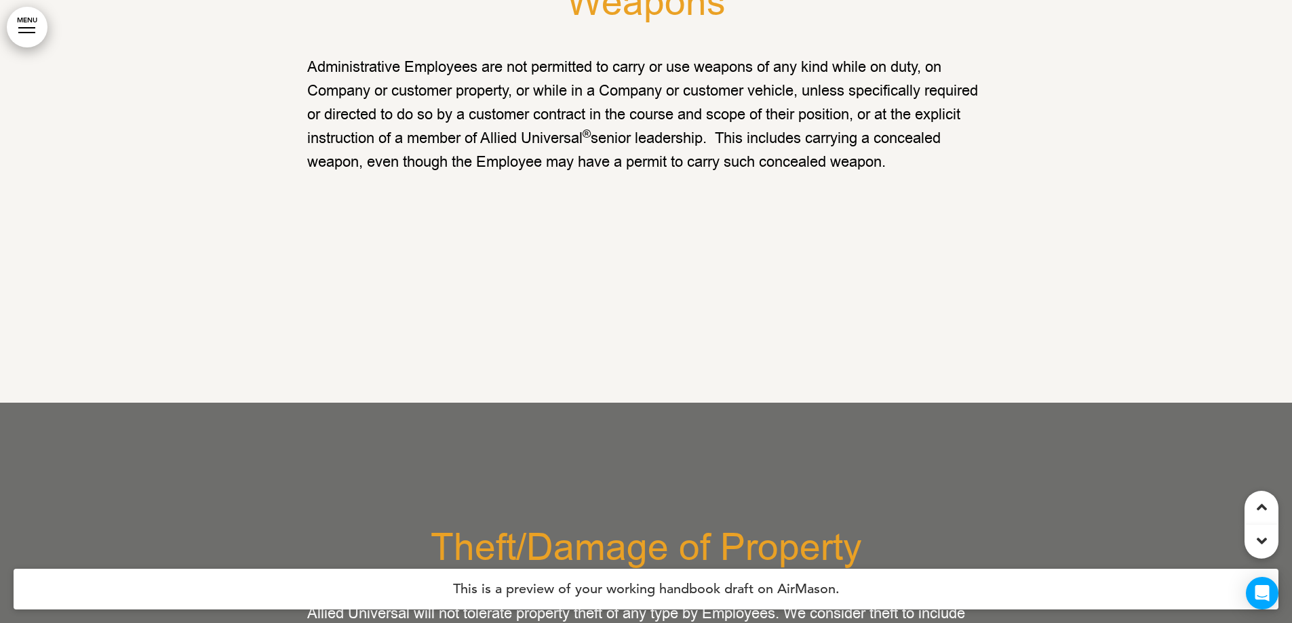
click at [558, 175] on p "Administrative Employees are not permitted to carry or use weapons of any kind …" at bounding box center [646, 115] width 678 height 119
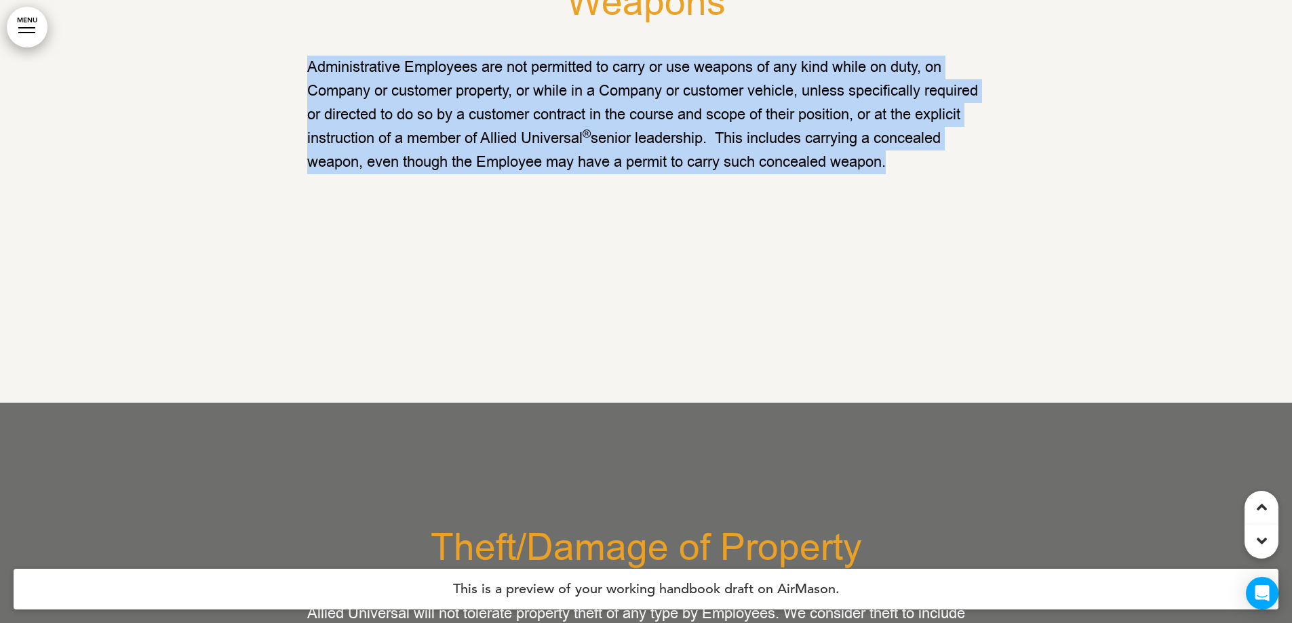
click at [558, 175] on p "Administrative Employees are not permitted to carry or use weapons of any kind …" at bounding box center [646, 115] width 678 height 119
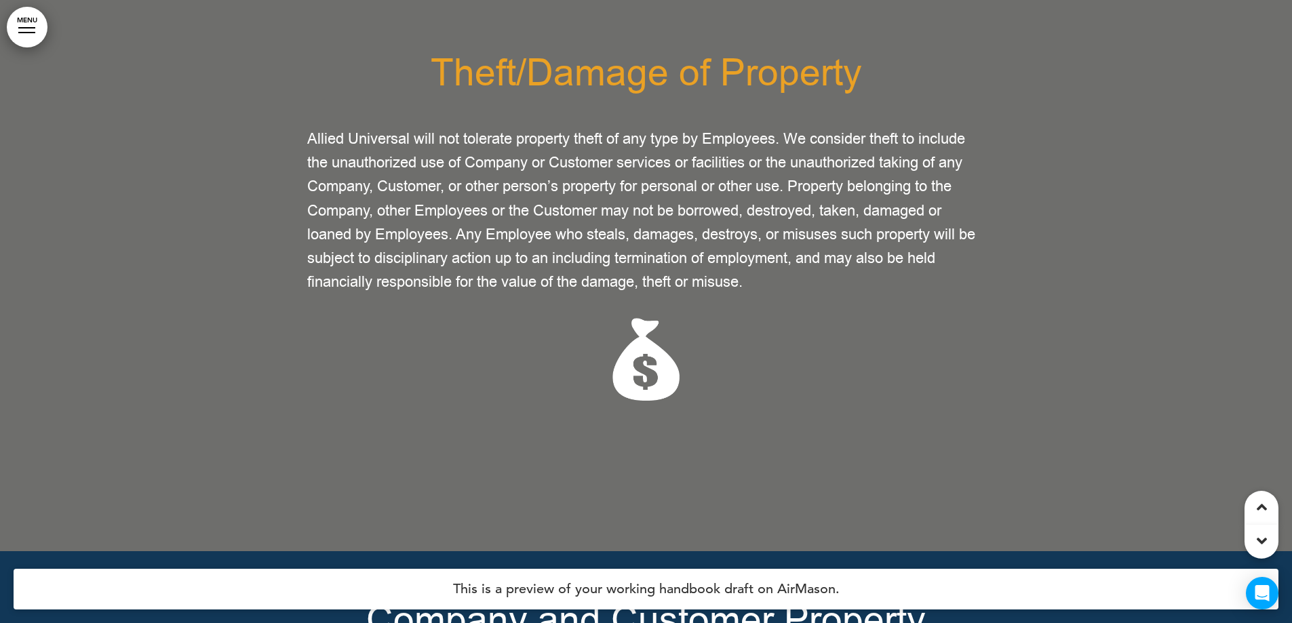
click at [558, 357] on div "Theft/Damage of Property Allied Universal will not tolerate property theft of a…" at bounding box center [646, 228] width 678 height 346
click at [559, 363] on div "Theft/Damage of Property Allied Universal will not tolerate property theft of a…" at bounding box center [646, 228] width 678 height 346
click at [631, 292] on span "Allied Universal will not tolerate property theft of any type by Employees. We …" at bounding box center [641, 210] width 668 height 163
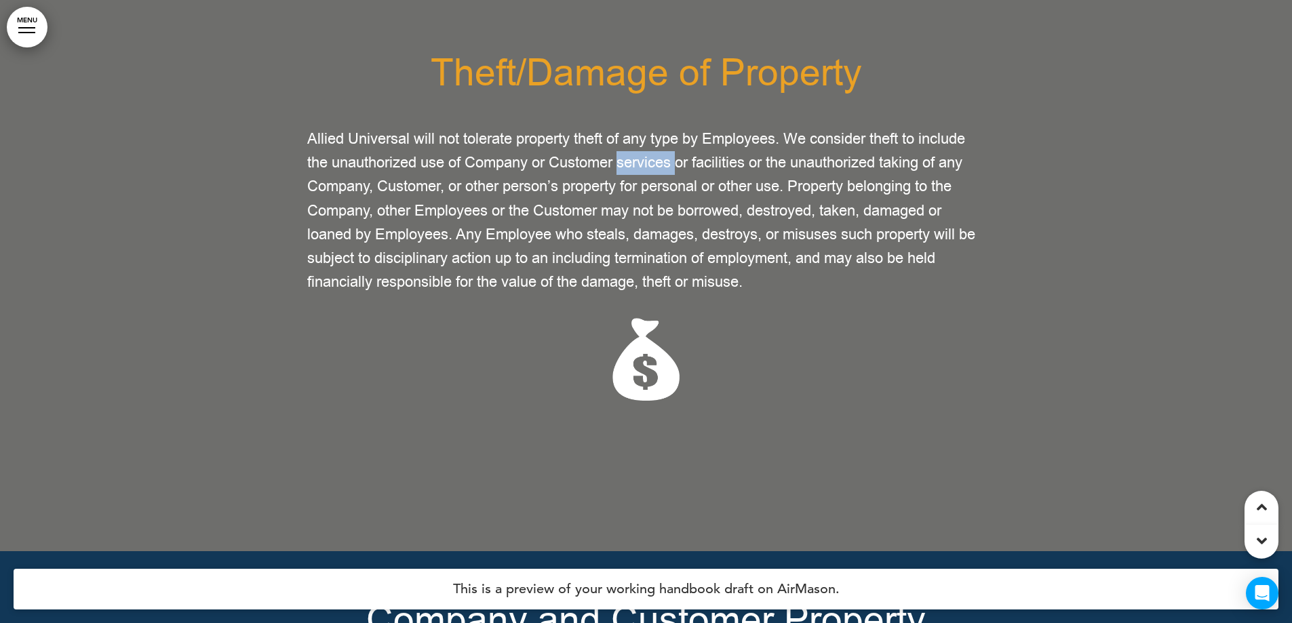
click at [631, 292] on span "Allied Universal will not tolerate property theft of any type by Employees. We …" at bounding box center [641, 210] width 668 height 163
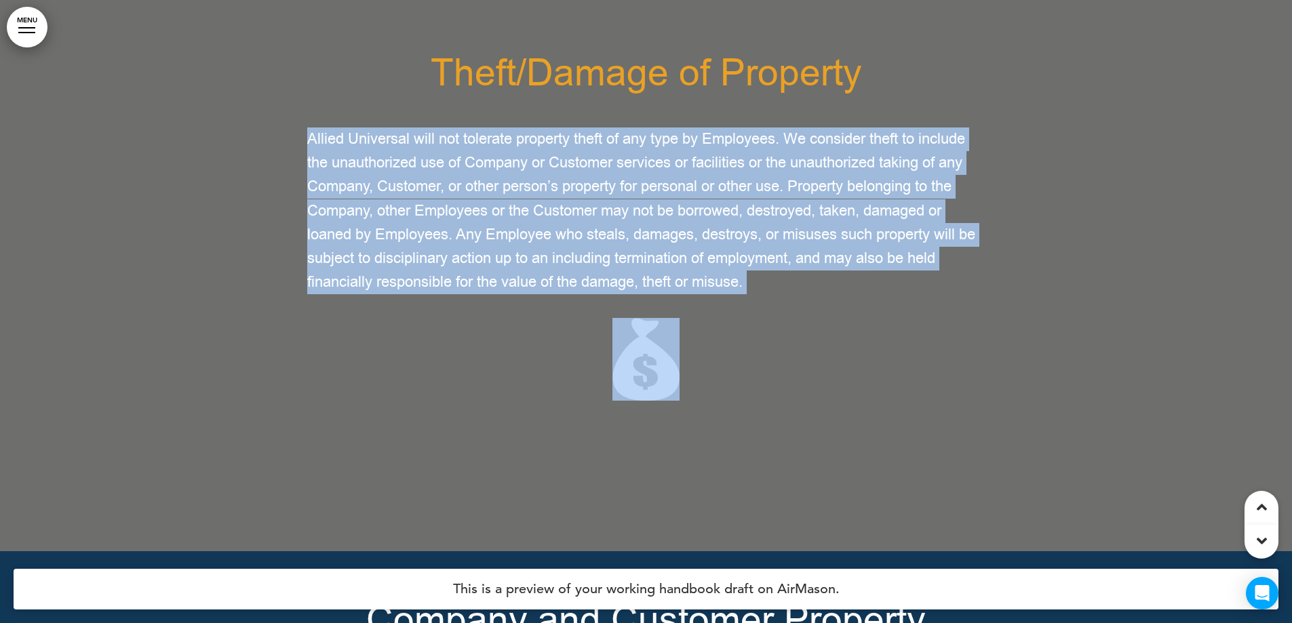
click at [631, 292] on span "Allied Universal will not tolerate property theft of any type by Employees. We …" at bounding box center [641, 210] width 668 height 163
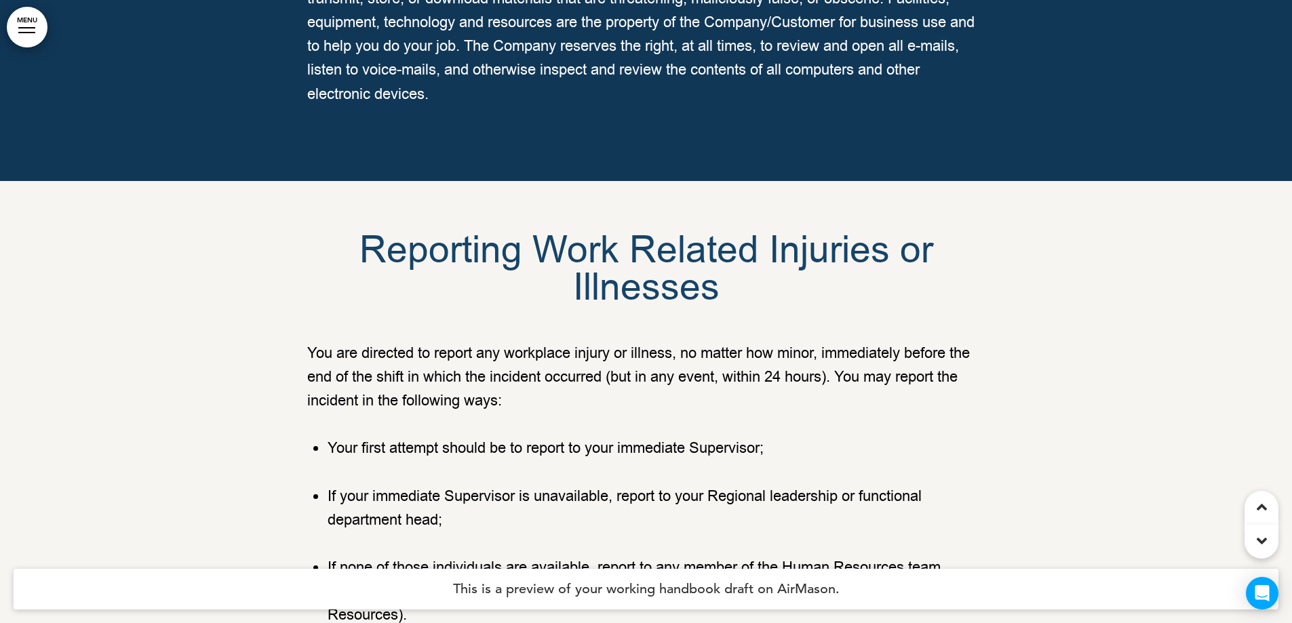
scroll to position [127416, 0]
